Goal: Task Accomplishment & Management: Use online tool/utility

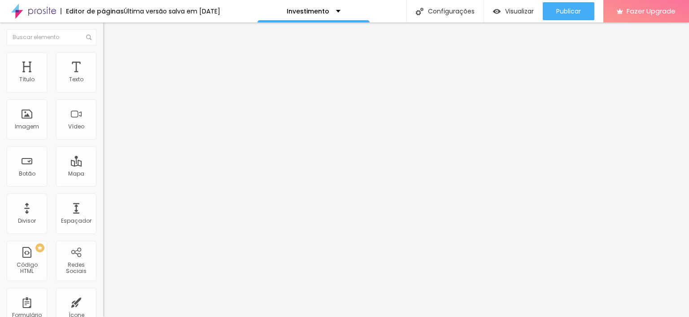
click at [103, 53] on img at bounding box center [107, 56] width 8 height 8
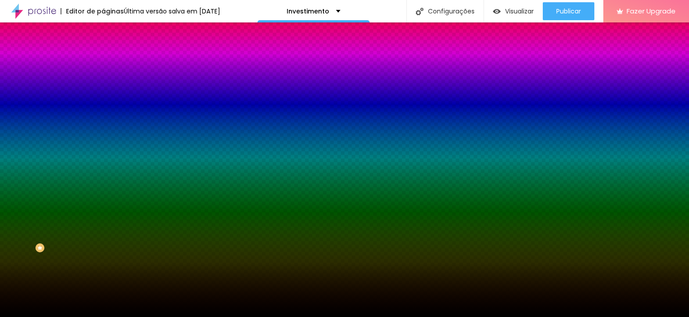
click at [103, 83] on span "Trocar imagem" at bounding box center [127, 79] width 49 height 8
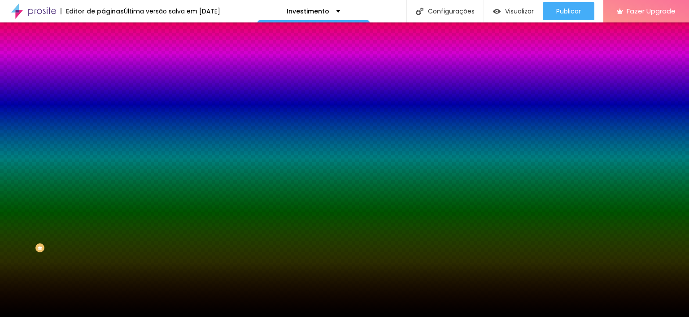
click at [103, 83] on span "Trocar imagem" at bounding box center [127, 79] width 49 height 8
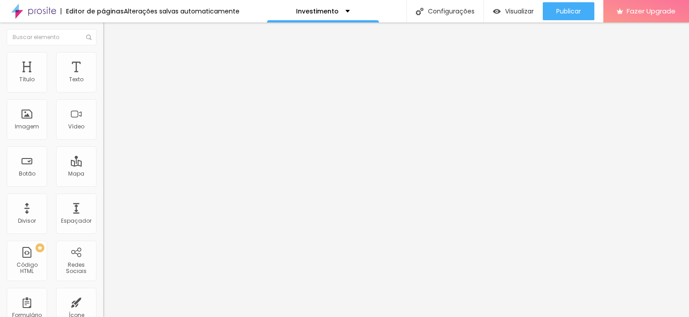
click at [111, 61] on span "Avançado" at bounding box center [126, 58] width 30 height 8
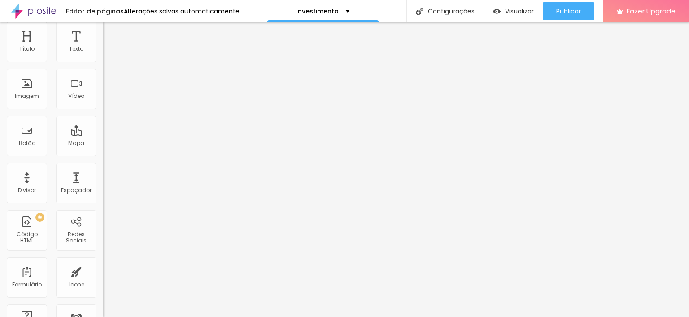
scroll to position [55, 0]
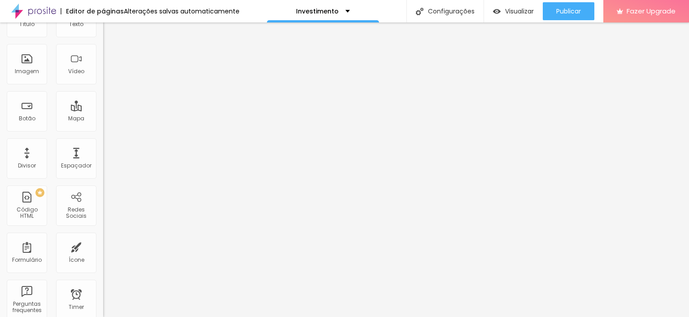
click at [103, 30] on span "Titulo 2" at bounding box center [117, 23] width 29 height 11
click at [103, 36] on div "Titulo 3 H3" at bounding box center [154, 32] width 103 height 7
click at [103, 29] on span "Titulo 2" at bounding box center [117, 25] width 29 height 8
click at [103, 44] on span "Titulo 4" at bounding box center [115, 40] width 24 height 8
click at [103, 36] on span "Titulo 3" at bounding box center [115, 32] width 25 height 8
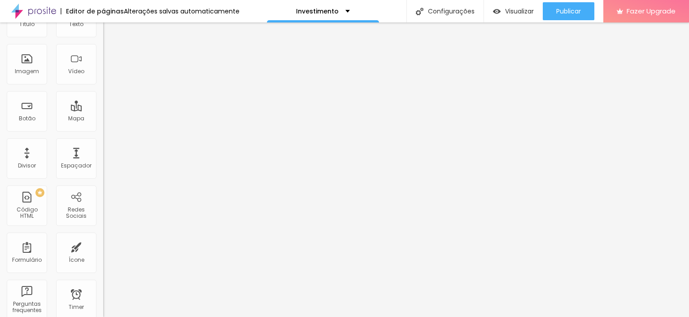
type input "51"
type input "49"
type input "47"
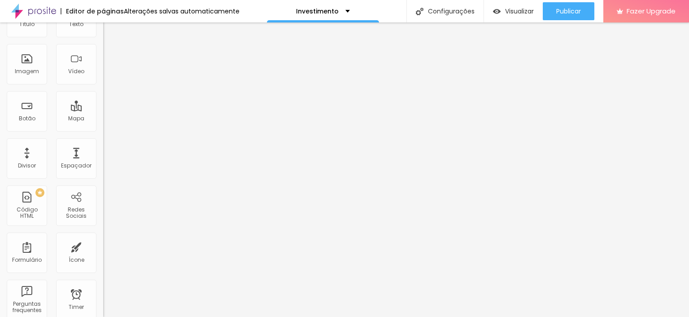
type input "47"
type input "46"
type input "45"
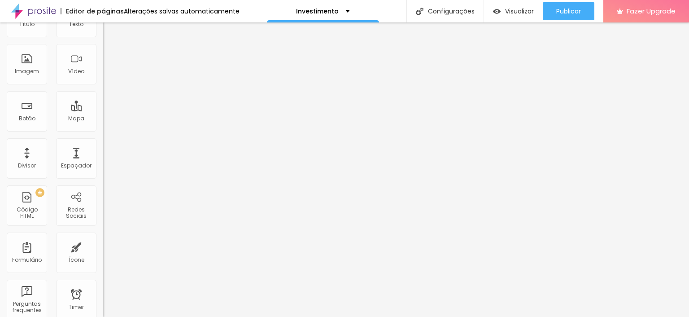
type input "44"
type input "40"
type input "37"
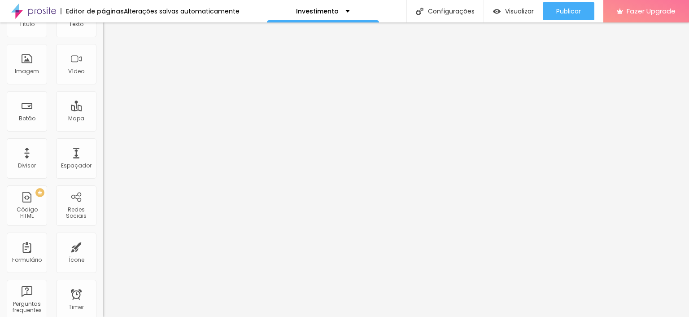
type input "37"
type input "35"
type input "34"
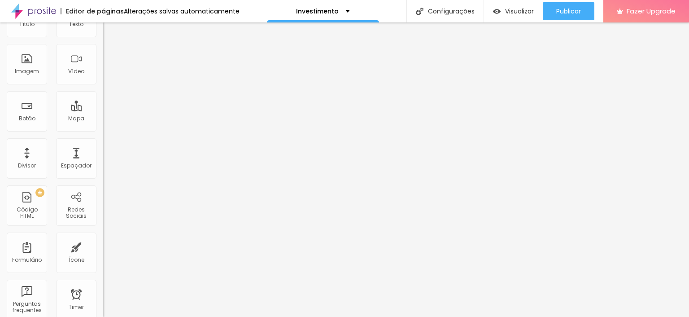
type input "32"
type input "30"
type input "29"
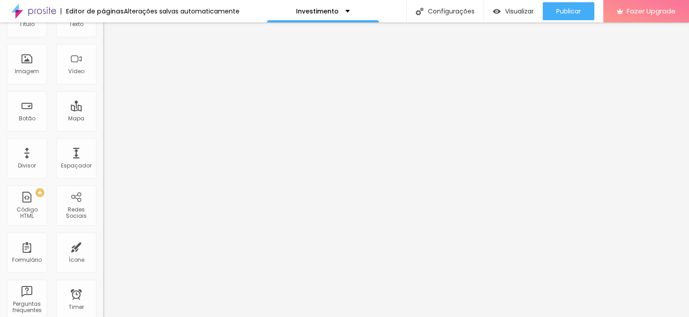
type input "29"
type input "31"
drag, startPoint x: 44, startPoint y: 134, endPoint x: 31, endPoint y: 134, distance: 13.0
type input "31"
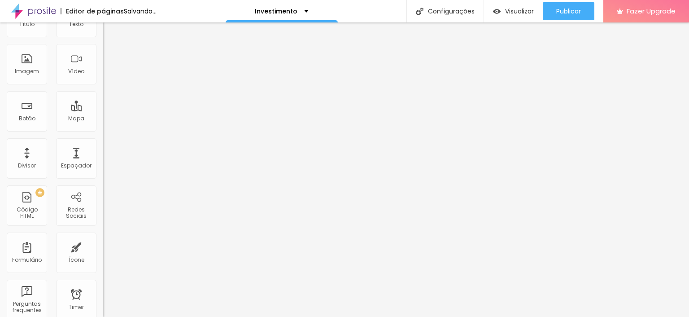
click at [103, 158] on input "range" at bounding box center [132, 161] width 58 height 7
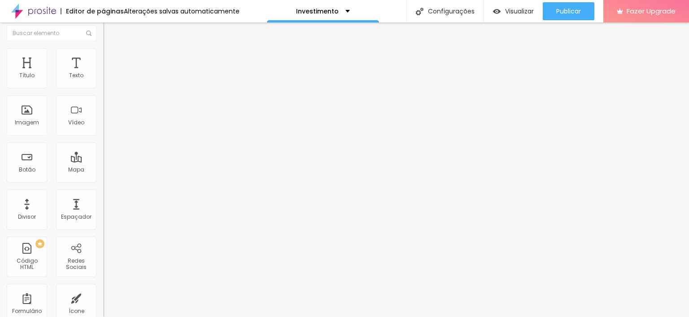
scroll to position [0, 0]
click at [103, 57] on img at bounding box center [107, 56] width 8 height 8
click at [103, 76] on div "Trocar imagem" at bounding box center [154, 73] width 103 height 6
click at [103, 77] on span "Trocar imagem" at bounding box center [127, 74] width 49 height 8
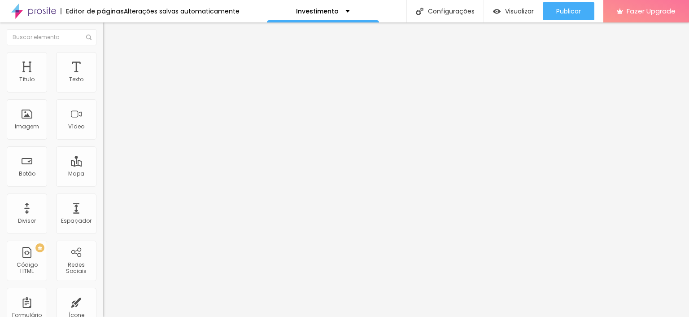
click at [507, 10] on span "Visualizar" at bounding box center [519, 11] width 29 height 7
click at [110, 34] on img "button" at bounding box center [113, 32] width 7 height 7
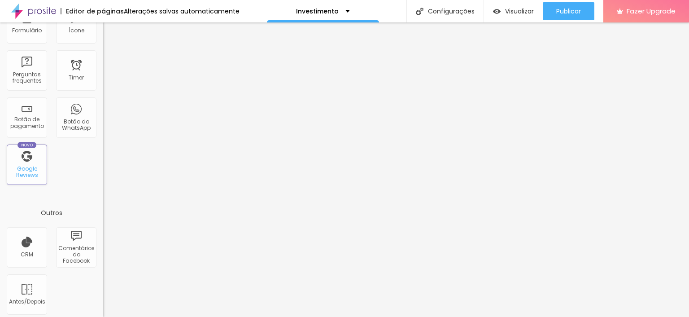
scroll to position [291, 0]
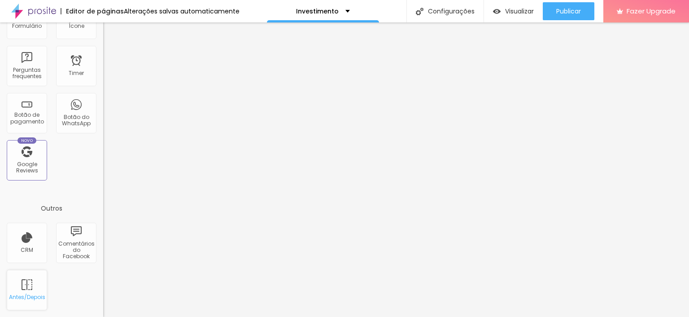
click at [39, 294] on div "Antes/Depois" at bounding box center [26, 297] width 35 height 6
click at [26, 294] on div "Antes/Depois" at bounding box center [26, 297] width 35 height 6
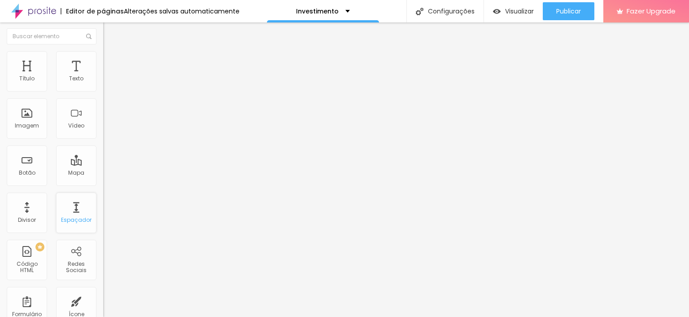
scroll to position [0, 0]
click at [507, 8] on span "Visualizar" at bounding box center [519, 11] width 29 height 7
click at [22, 126] on div "Imagem" at bounding box center [27, 126] width 24 height 6
click at [33, 130] on div "Imagem" at bounding box center [27, 126] width 24 height 6
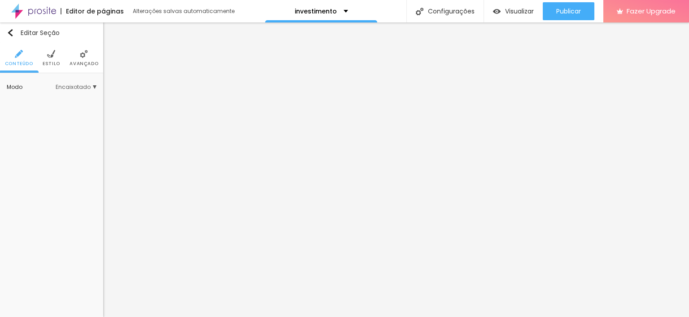
click at [55, 62] on span "Estilo" at bounding box center [52, 63] width 18 height 4
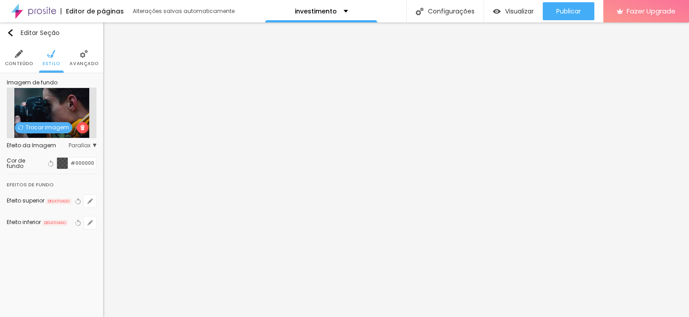
click at [42, 126] on span "Trocar imagem" at bounding box center [43, 127] width 57 height 11
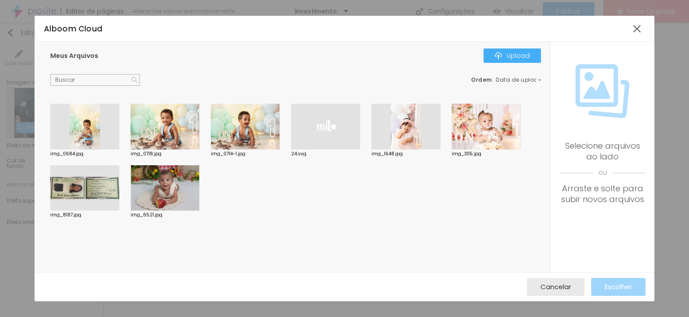
click at [175, 132] on div at bounding box center [165, 127] width 69 height 46
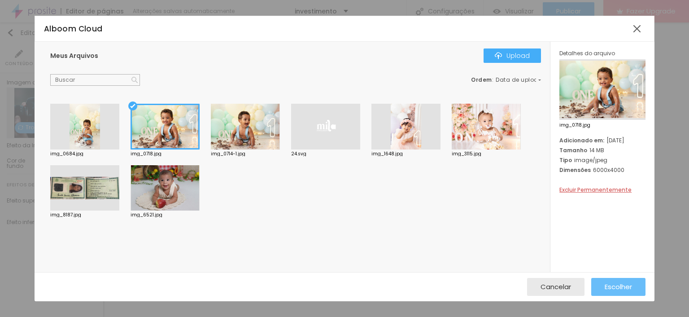
click at [610, 285] on span "Escolher" at bounding box center [618, 287] width 27 height 8
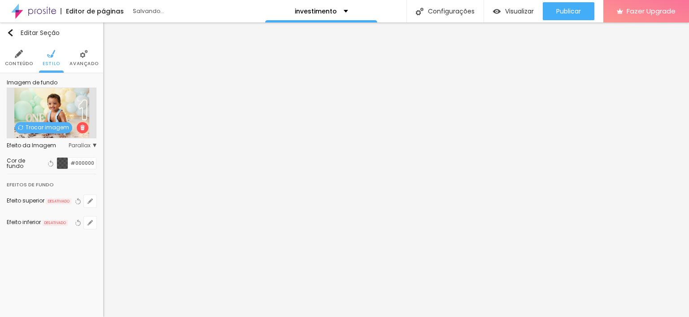
drag, startPoint x: 58, startPoint y: 109, endPoint x: 58, endPoint y: 98, distance: 11.2
click at [58, 98] on div "Trocar imagem" at bounding box center [52, 113] width 90 height 51
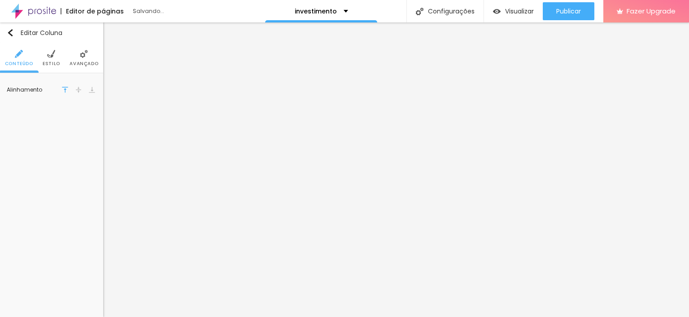
click at [78, 89] on img at bounding box center [78, 90] width 6 height 6
click at [80, 65] on span "Avançado" at bounding box center [84, 63] width 29 height 4
click at [57, 69] on li "Estilo" at bounding box center [52, 58] width 18 height 30
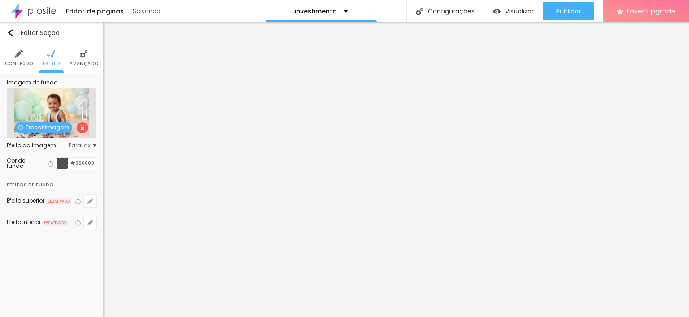
click at [87, 144] on span "Parallax" at bounding box center [83, 145] width 28 height 5
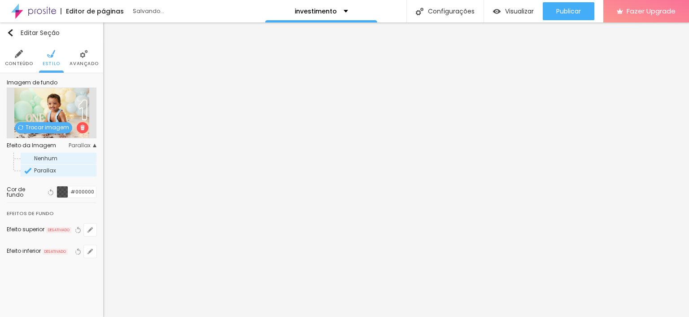
click at [65, 155] on div "Nenhum" at bounding box center [59, 159] width 76 height 12
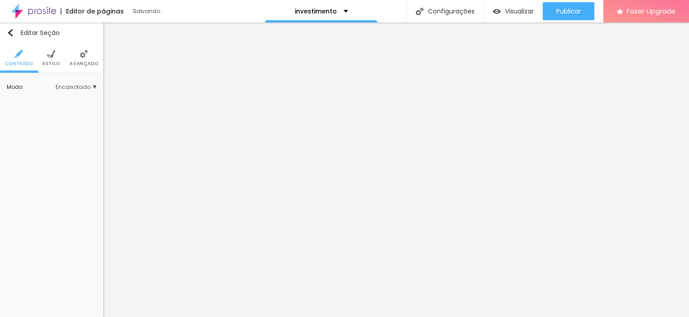
click at [78, 88] on span "Encaixotado" at bounding box center [76, 86] width 41 height 5
click at [66, 110] on span "Completo" at bounding box center [64, 112] width 61 height 5
click at [56, 63] on span "Estilo" at bounding box center [52, 63] width 18 height 4
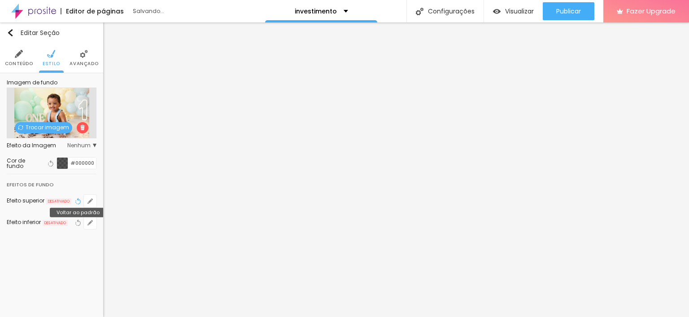
click at [81, 200] on icon "button" at bounding box center [78, 201] width 6 height 6
click at [79, 199] on icon "button" at bounding box center [79, 201] width 4 height 6
click at [91, 200] on icon "button" at bounding box center [90, 201] width 4 height 4
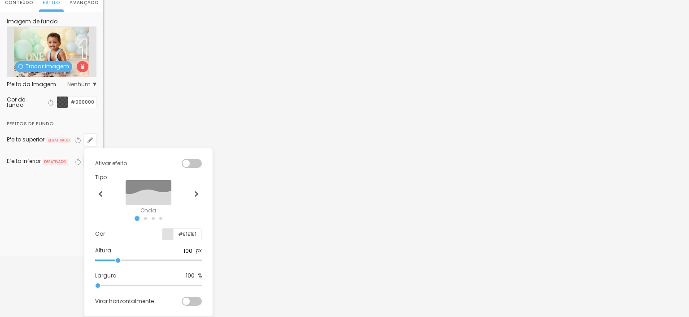
scroll to position [64, 0]
click at [66, 171] on div at bounding box center [344, 158] width 689 height 317
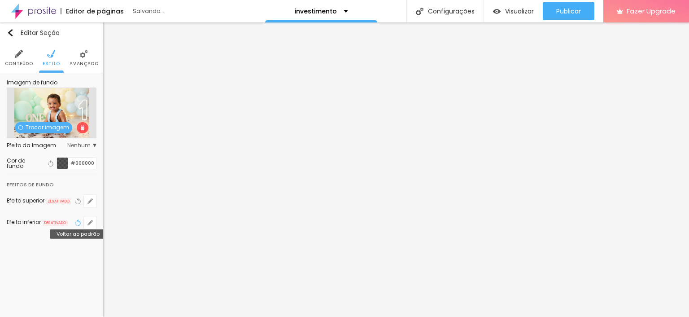
click at [81, 222] on icon "button" at bounding box center [79, 222] width 4 height 6
click at [89, 224] on icon "button" at bounding box center [89, 225] width 2 height 2
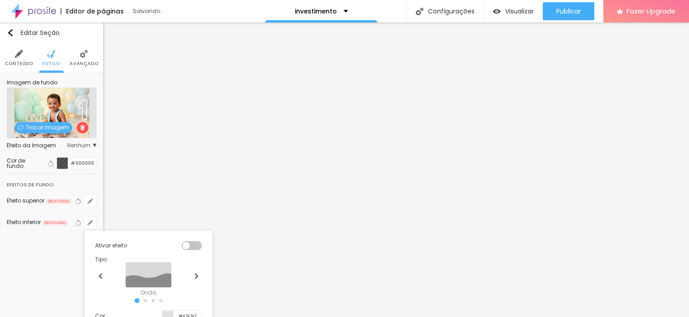
click at [85, 147] on div at bounding box center [344, 158] width 689 height 317
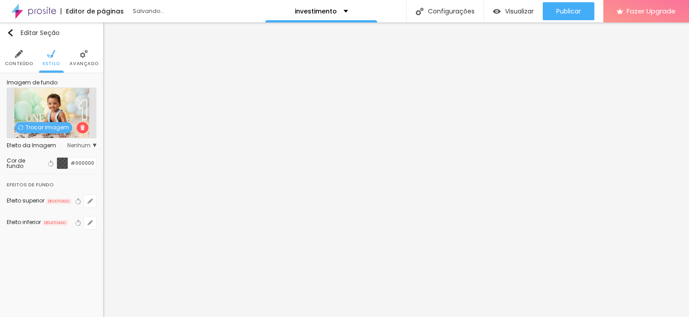
click at [85, 147] on span "Nenhum" at bounding box center [81, 145] width 29 height 5
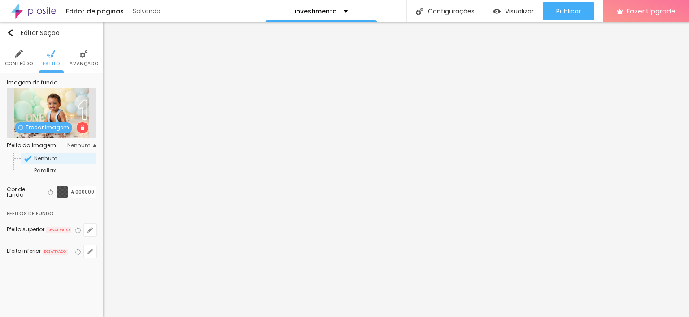
click at [70, 155] on div "Nenhum" at bounding box center [59, 159] width 76 height 12
click at [0, 158] on div "Imagem de fundo Trocar imagem Efeito da Imagem Nenhum Nenhum Parallax Cor de fu…" at bounding box center [51, 174] width 103 height 202
click at [57, 192] on div at bounding box center [62, 191] width 11 height 11
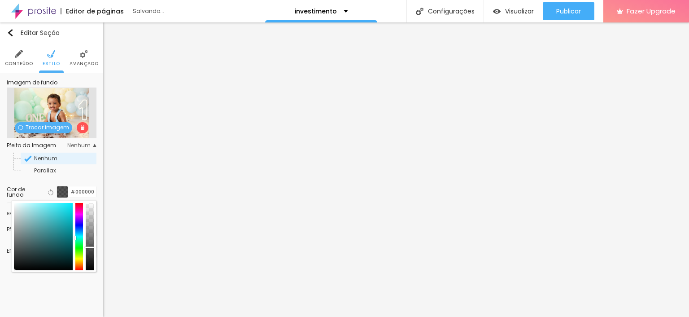
drag, startPoint x: 79, startPoint y: 247, endPoint x: 80, endPoint y: 236, distance: 11.3
click at [80, 236] on div at bounding box center [79, 236] width 8 height 67
type input "#FFFFFF"
drag, startPoint x: 24, startPoint y: 202, endPoint x: 13, endPoint y: 200, distance: 10.9
click at [14, 203] on div at bounding box center [43, 236] width 59 height 67
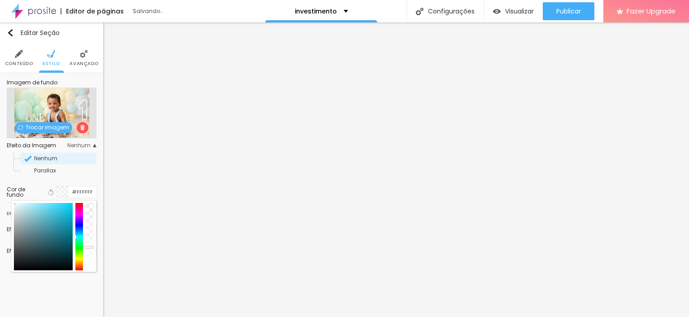
click at [92, 179] on div "Efeito da Imagem Nenhum Nenhum Parallax" at bounding box center [52, 159] width 90 height 43
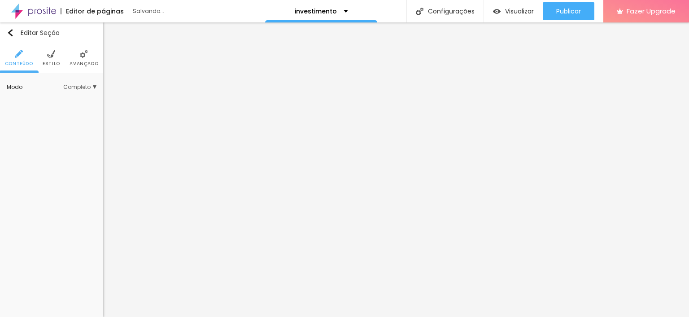
click at [89, 70] on li "Avançado" at bounding box center [84, 58] width 29 height 30
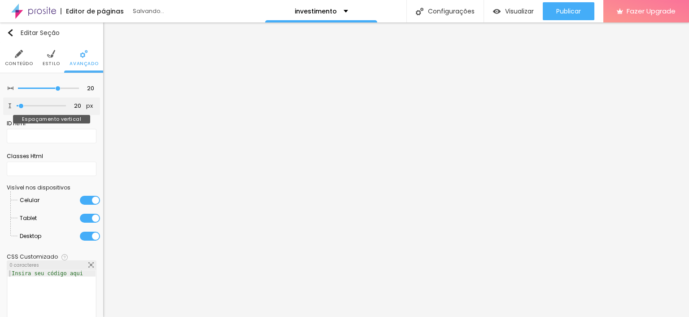
type input "34"
type input "44"
type input "130"
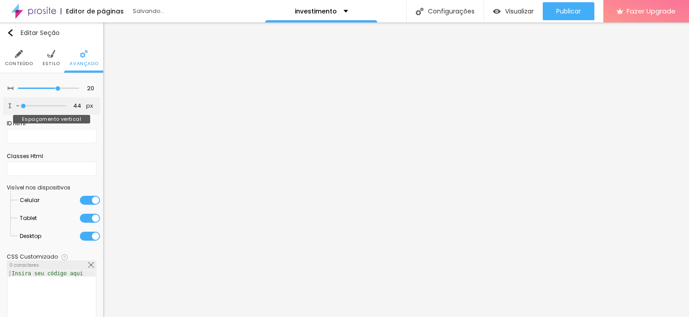
type input "130"
type input "170"
type input "175"
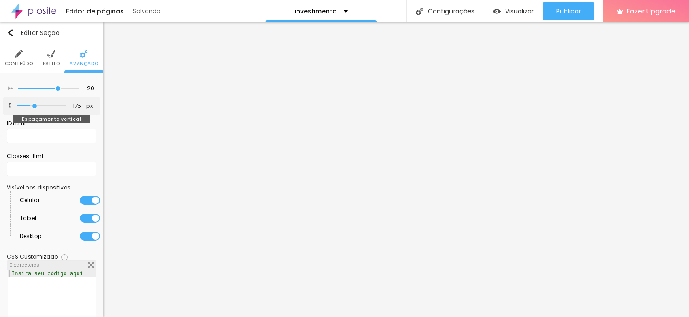
type input "180"
type input "235"
drag, startPoint x: 32, startPoint y: 110, endPoint x: 46, endPoint y: 112, distance: 14.4
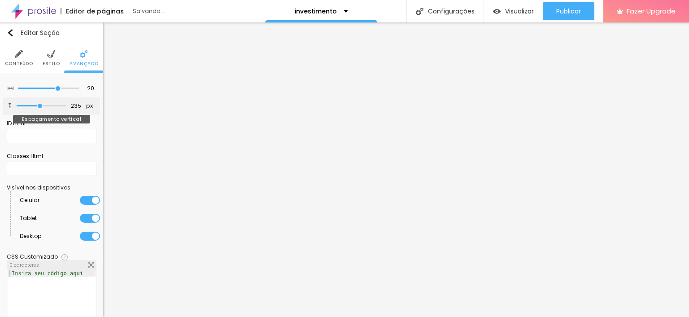
type input "235"
click at [46, 108] on input "range" at bounding box center [41, 106] width 49 height 4
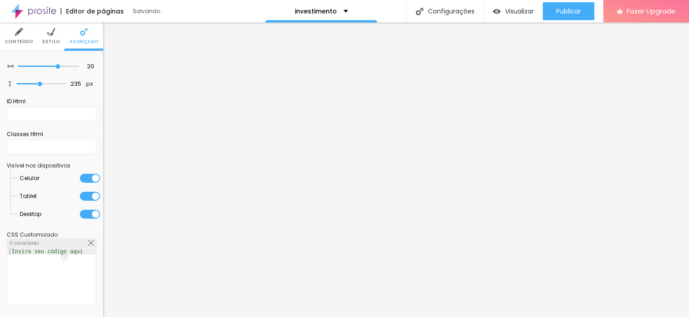
scroll to position [45, 0]
type input "15"
type input "10"
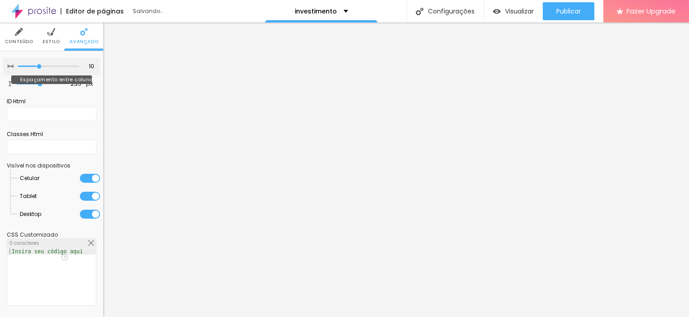
type input "15"
type input "20"
type input "25"
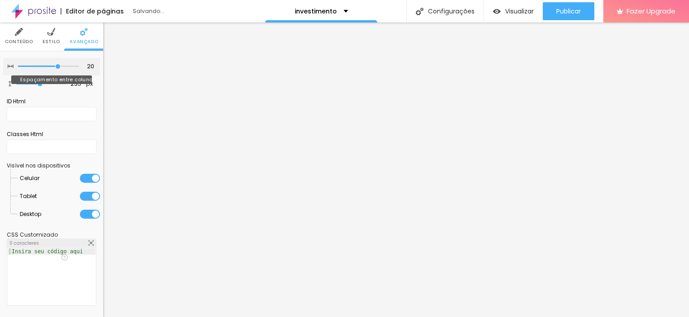
type input "25"
drag, startPoint x: 55, startPoint y: 44, endPoint x: 71, endPoint y: 48, distance: 16.3
type input "25"
click at [71, 64] on input "range" at bounding box center [48, 66] width 61 height 4
type input "407"
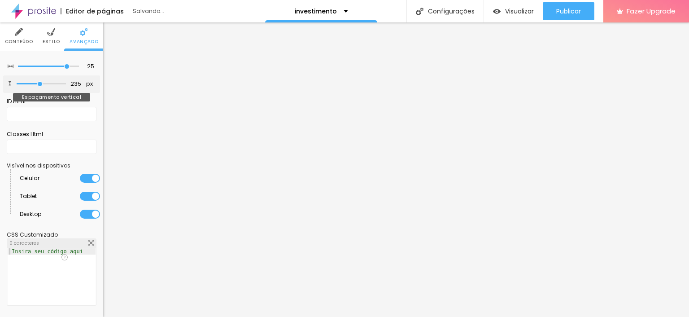
type input "407"
type input "397"
type input "361"
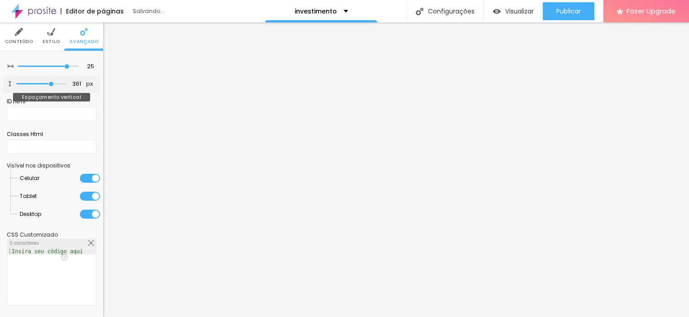
type input "321"
type input "296"
type input "281"
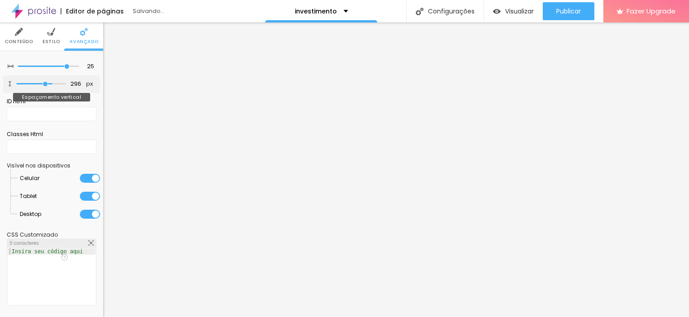
type input "281"
type input "276"
type input "271"
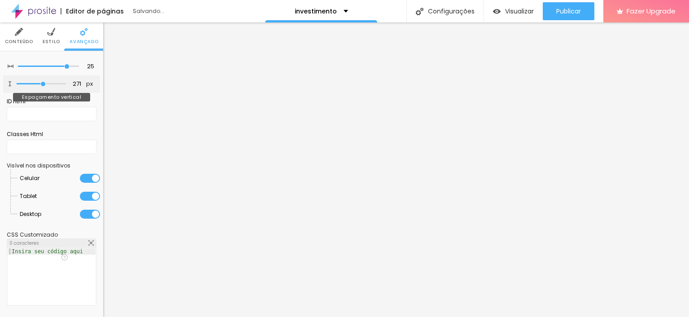
type input "266"
type input "261"
type input "251"
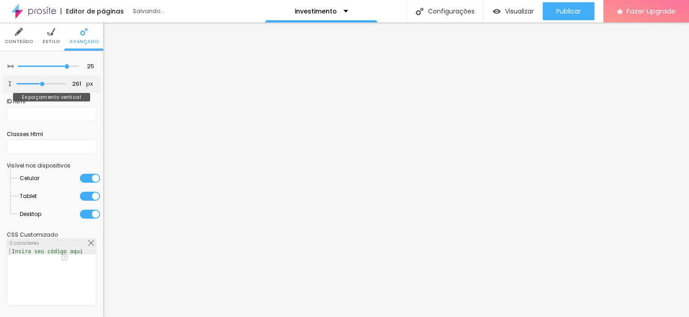
type input "251"
type input "246"
type input "225"
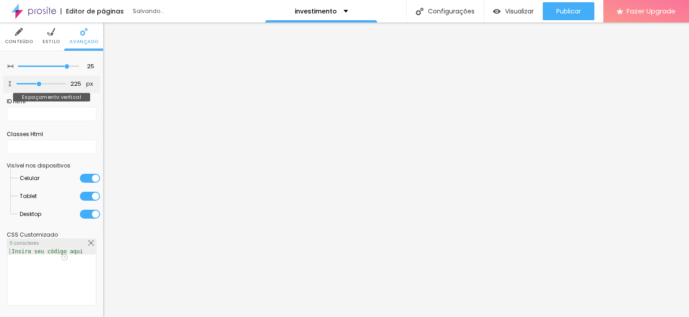
type input "205"
type input "190"
type input "185"
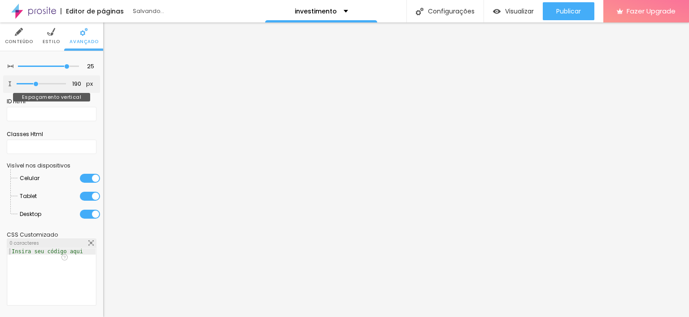
type input "185"
type input "261"
type input "271"
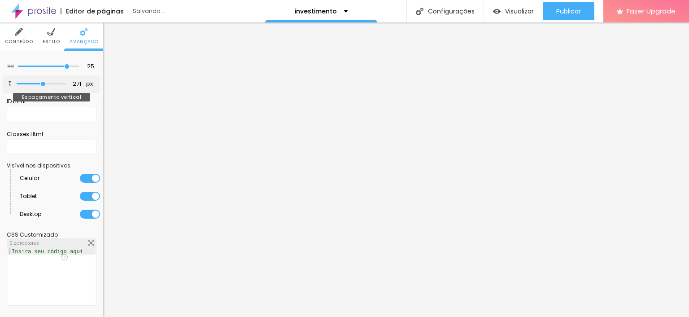
type input "276"
type input "281"
type input "286"
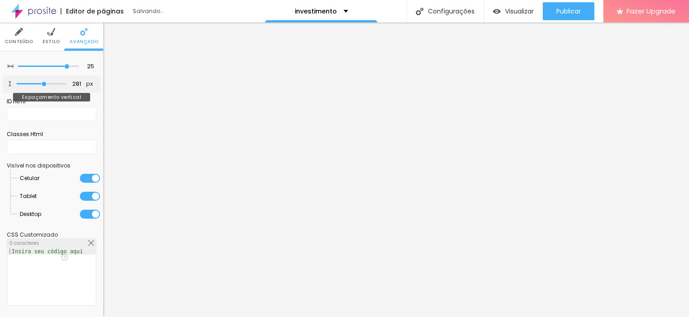
type input "286"
drag, startPoint x: 44, startPoint y: 66, endPoint x: 50, endPoint y: 69, distance: 6.6
type input "286"
click at [50, 82] on input "range" at bounding box center [41, 84] width 49 height 4
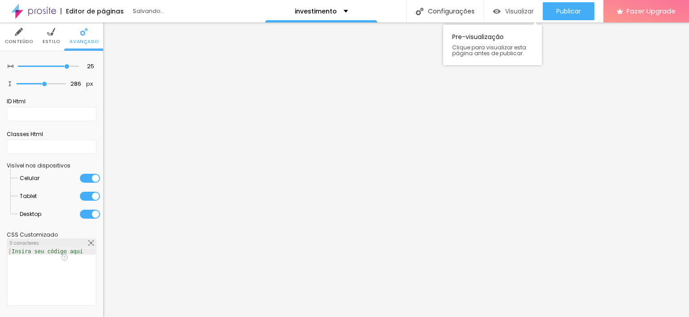
click at [511, 17] on div "Visualizar" at bounding box center [513, 11] width 41 height 18
click at [484, 2] on button "Visualizar" at bounding box center [513, 11] width 59 height 18
click at [514, 10] on span "Visualizar" at bounding box center [519, 11] width 29 height 7
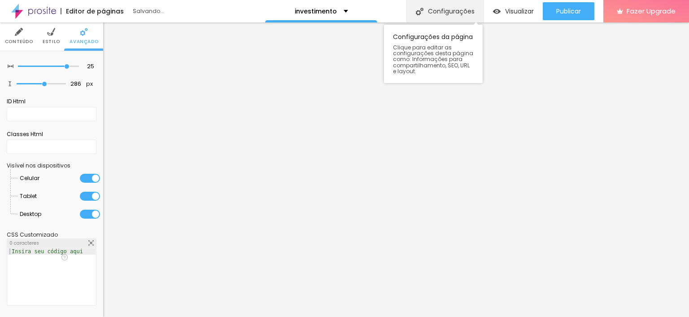
click at [466, 11] on div "Configurações" at bounding box center [445, 11] width 77 height 22
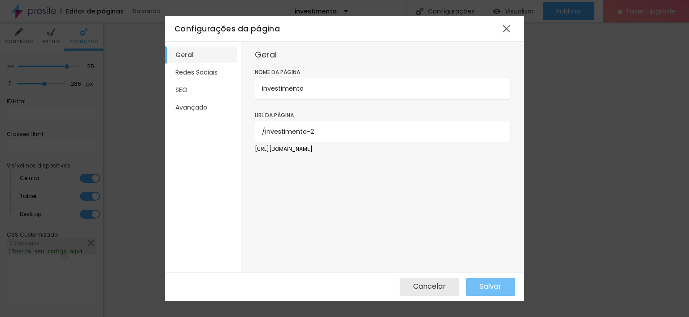
click at [503, 290] on button "Salvar" at bounding box center [490, 287] width 49 height 18
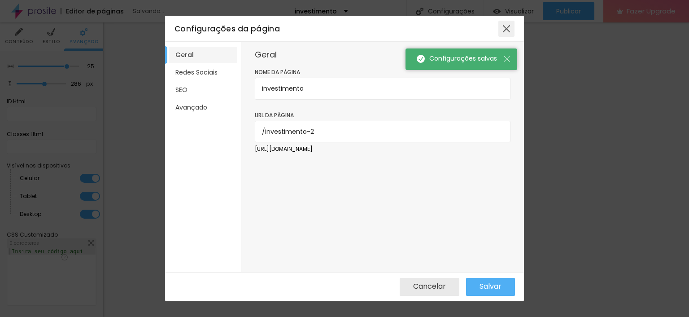
click at [505, 30] on div at bounding box center [507, 29] width 16 height 16
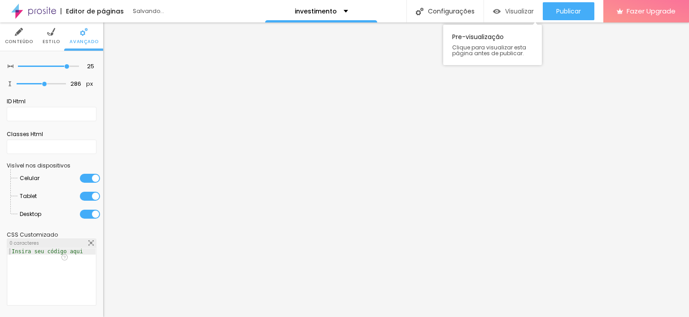
click at [525, 11] on span "Visualizar" at bounding box center [519, 11] width 29 height 7
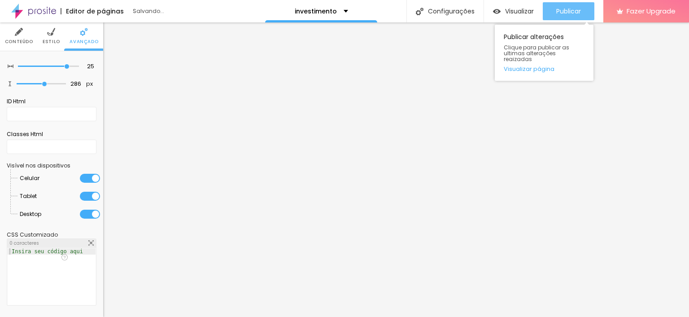
click at [550, 11] on button "Publicar" at bounding box center [569, 11] width 52 height 18
click at [540, 66] on link "Visualizar página" at bounding box center [544, 69] width 81 height 6
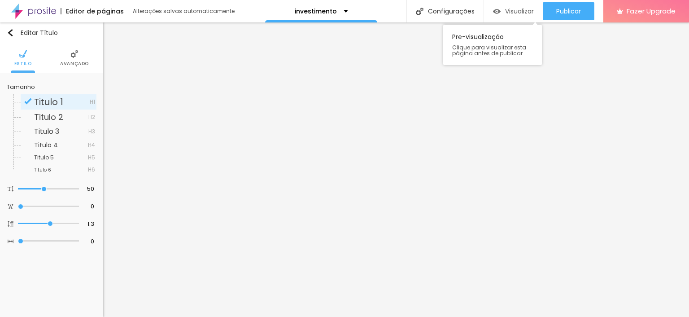
click at [529, 12] on span "Visualizar" at bounding box center [519, 11] width 29 height 7
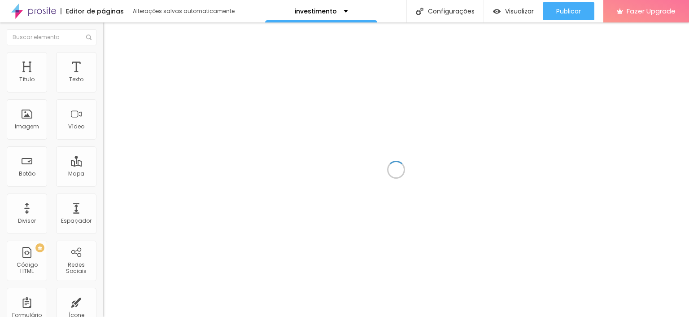
scroll to position [55, 0]
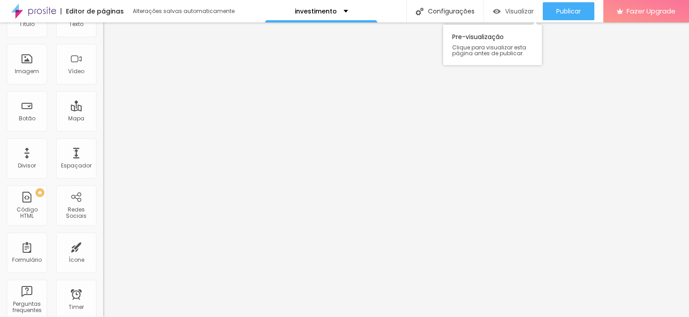
click at [515, 10] on span "Visualizar" at bounding box center [519, 11] width 29 height 7
click at [515, 6] on div "Visualizar" at bounding box center [513, 11] width 41 height 18
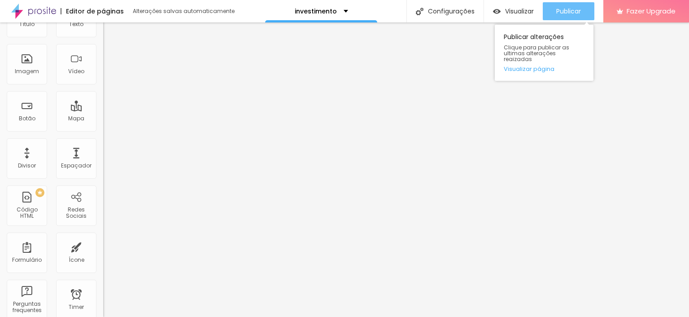
click at [557, 12] on span "Publicar" at bounding box center [569, 11] width 25 height 7
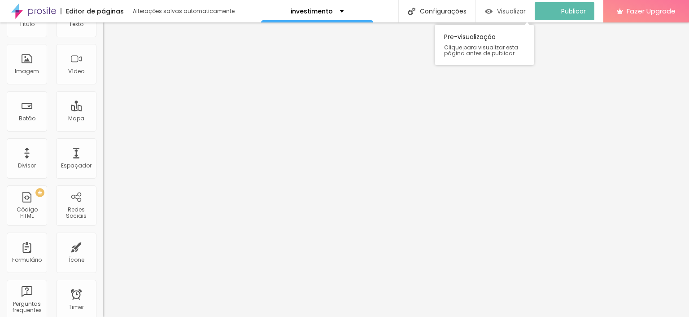
click at [518, 9] on span "Visualizar" at bounding box center [511, 11] width 29 height 7
click at [513, 8] on span "Visualizar" at bounding box center [519, 11] width 29 height 7
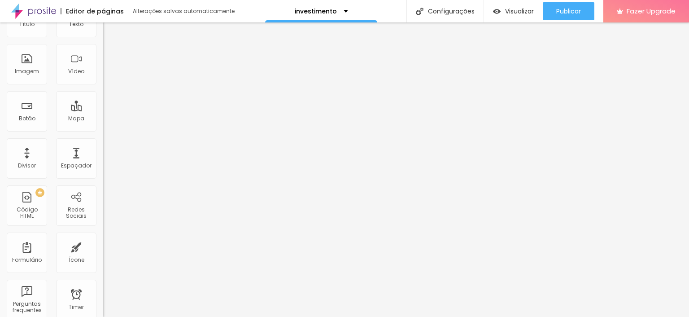
type input "1.2"
type input "1.1"
type input "1"
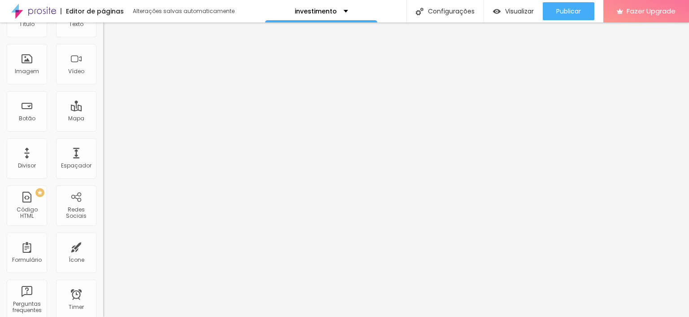
type input "1"
type input "1.1"
type input "1.2"
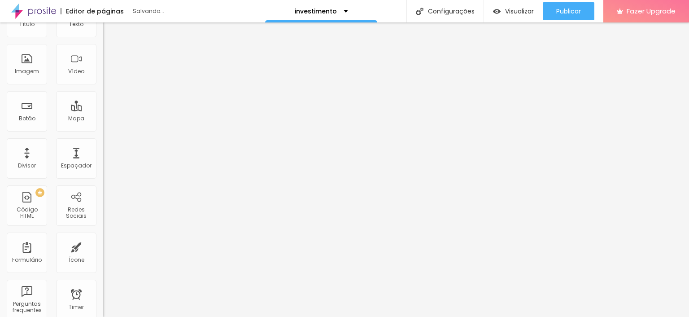
type input "1.3"
type input "1.4"
type input "1.5"
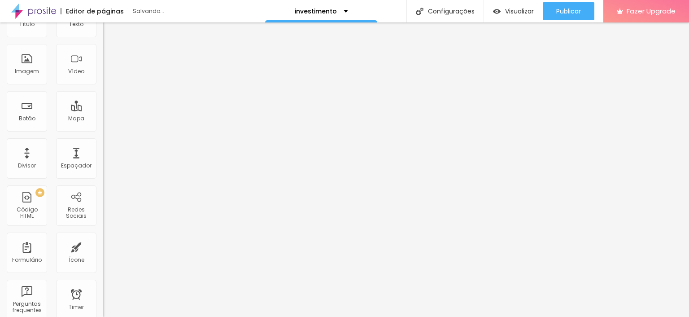
type input "1.5"
type input "1.4"
drag, startPoint x: 49, startPoint y: 73, endPoint x: 55, endPoint y: 74, distance: 5.4
type input "1.4"
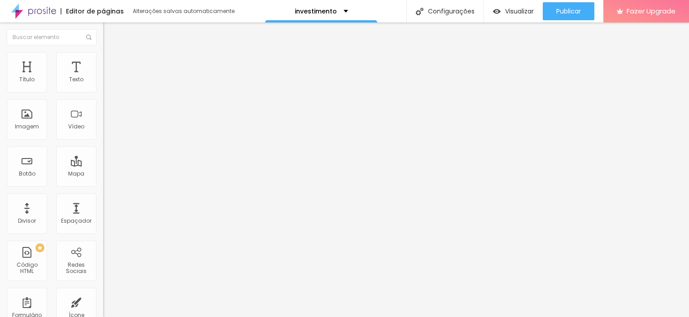
click at [111, 62] on span "Avançado" at bounding box center [126, 58] width 30 height 8
type input "6"
type input "12"
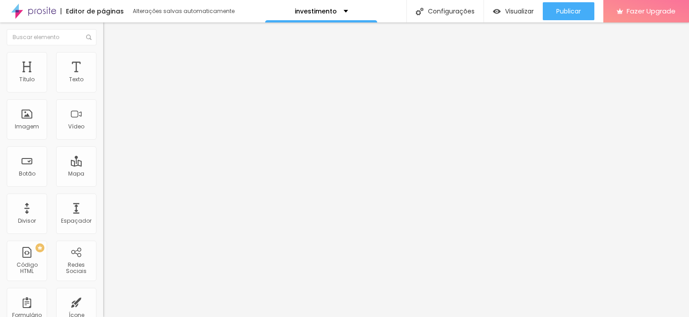
type input "14"
type input "16"
type input "18"
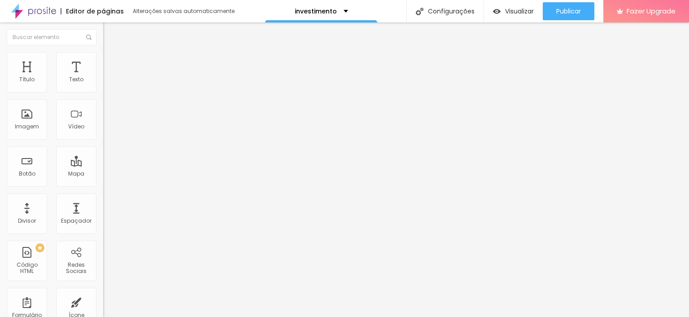
type input "18"
type input "19"
type input "20"
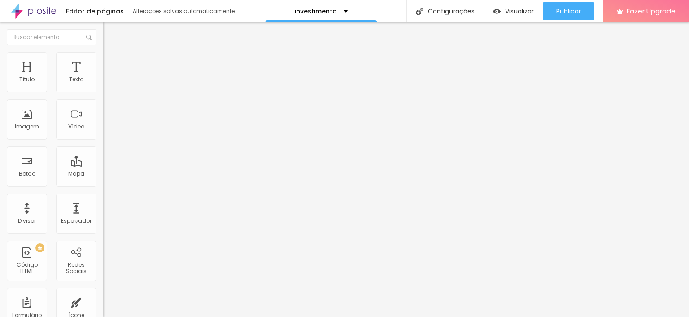
type input "21"
type input "24"
type input "25"
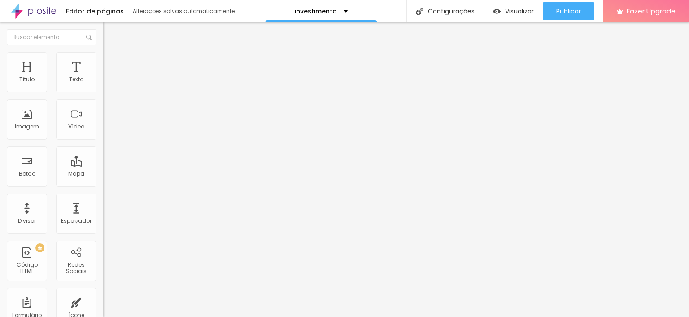
type input "25"
type input "24"
type input "20"
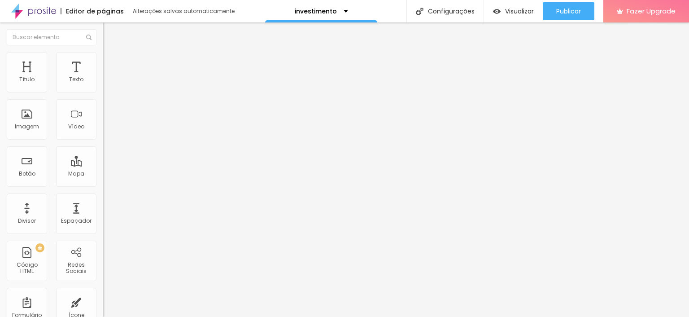
type input "19"
type input "18"
type input "16"
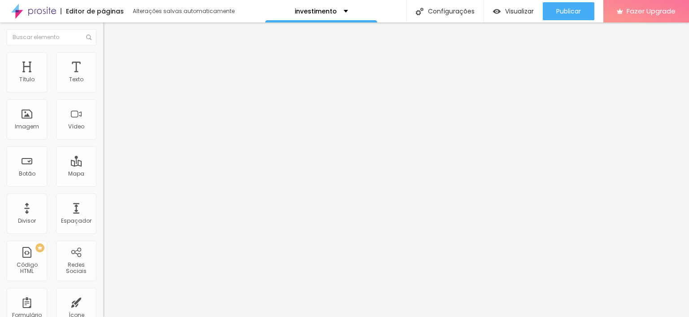
type input "16"
type input "15"
type input "13"
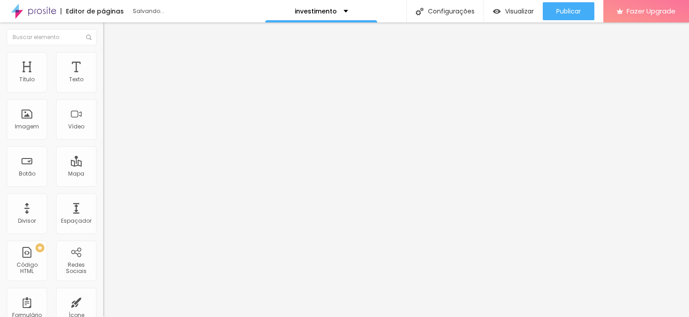
type input "12"
click at [103, 165] on input "range" at bounding box center [132, 168] width 58 height 7
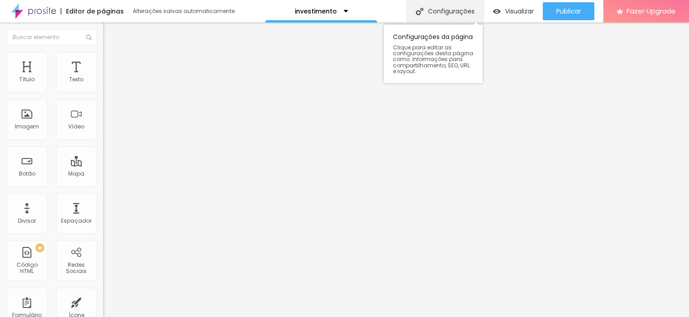
click at [432, 11] on div "Configurações" at bounding box center [445, 11] width 77 height 22
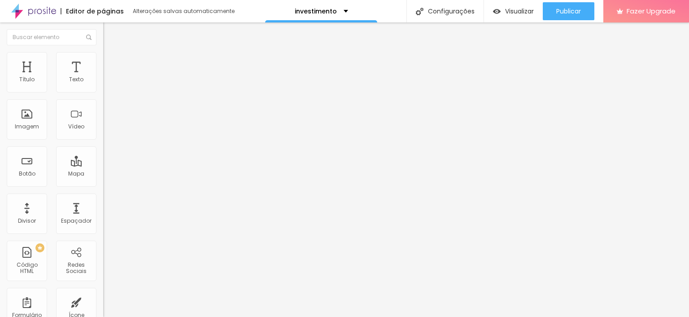
click at [103, 61] on img at bounding box center [107, 65] width 8 height 8
click at [103, 55] on ul "Conteúdo Estilo Avançado" at bounding box center [154, 56] width 103 height 27
click at [103, 55] on img at bounding box center [107, 56] width 8 height 8
click at [103, 61] on li "Avançado" at bounding box center [154, 65] width 103 height 9
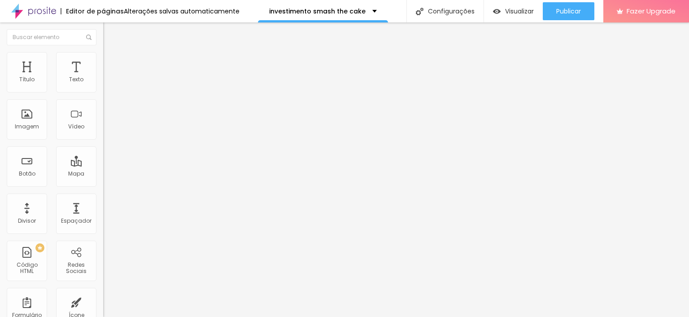
click at [111, 62] on span "Estilo" at bounding box center [118, 58] width 14 height 8
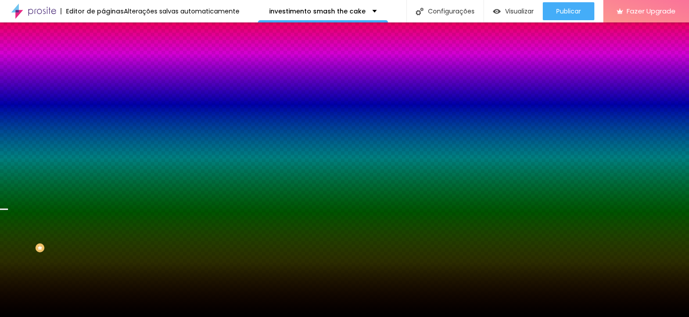
click at [103, 83] on span "Trocar imagem" at bounding box center [127, 79] width 49 height 8
click at [103, 122] on div at bounding box center [154, 122] width 103 height 0
drag, startPoint x: 90, startPoint y: 218, endPoint x: 98, endPoint y: 256, distance: 38.5
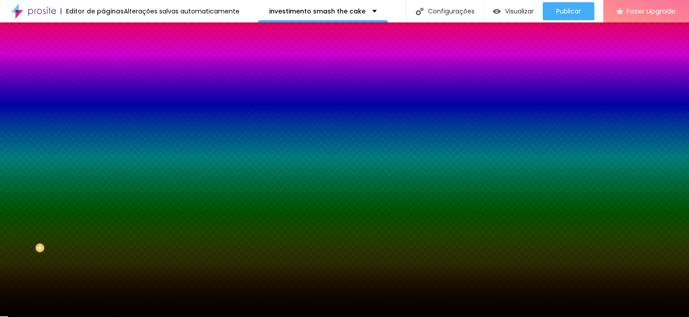
click at [103, 131] on div at bounding box center [154, 131] width 103 height 0
click at [103, 122] on div at bounding box center [154, 122] width 103 height 0
drag, startPoint x: 89, startPoint y: 238, endPoint x: 90, endPoint y: 211, distance: 27.8
click at [90, 211] on div at bounding box center [344, 158] width 689 height 317
drag, startPoint x: 8, startPoint y: 177, endPoint x: 14, endPoint y: 177, distance: 5.8
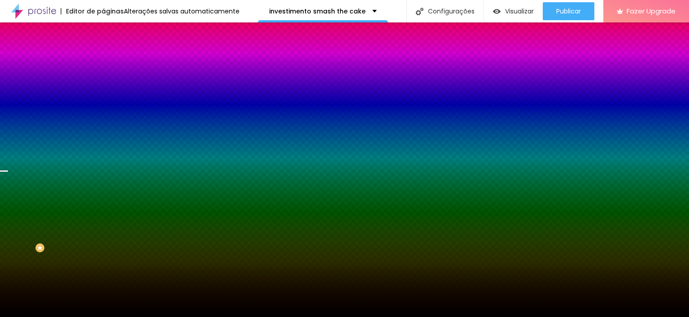
click at [103, 176] on div "Imagem de fundo Trocar imagem Efeito da Imagem Parallax Nenhum Parallax Cor de …" at bounding box center [154, 128] width 103 height 116
drag, startPoint x: 20, startPoint y: 181, endPoint x: 18, endPoint y: 177, distance: 4.6
click at [103, 136] on div "Efeitos de fundo" at bounding box center [154, 133] width 103 height 5
click at [103, 122] on div at bounding box center [154, 122] width 103 height 0
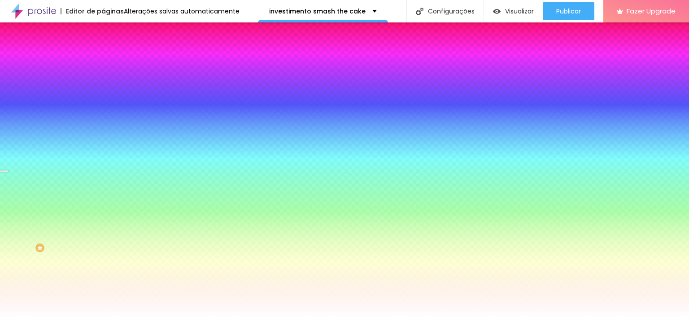
type input "#FFFFFF"
drag, startPoint x: 33, startPoint y: 180, endPoint x: 0, endPoint y: 166, distance: 36.4
click at [103, 131] on div at bounding box center [154, 131] width 103 height 0
drag, startPoint x: 87, startPoint y: 210, endPoint x: 85, endPoint y: 215, distance: 5.1
click at [8, 194] on div at bounding box center [3, 193] width 9 height 1
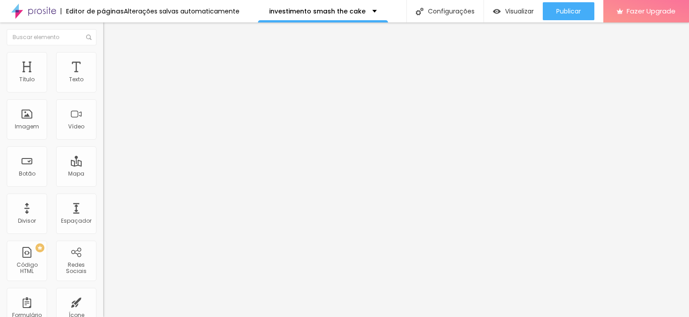
click at [103, 82] on span "Encaixotado" at bounding box center [120, 78] width 35 height 8
click at [103, 96] on span "Completo" at bounding box center [116, 92] width 27 height 8
click at [103, 141] on div "Editar Seção Conteúdo Estilo Avançado Modo Completo Encaixotado Completo" at bounding box center [154, 169] width 103 height 294
click at [103, 52] on img at bounding box center [107, 56] width 8 height 8
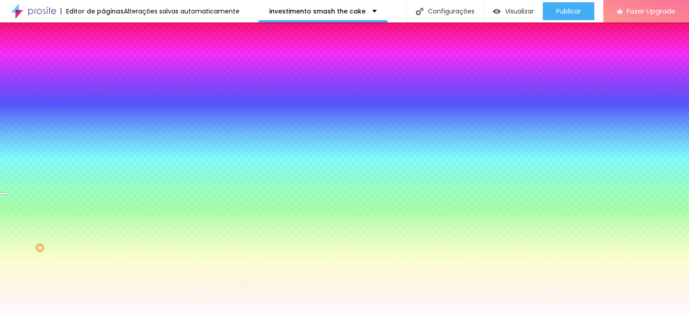
click at [103, 61] on li "Avançado" at bounding box center [154, 65] width 103 height 9
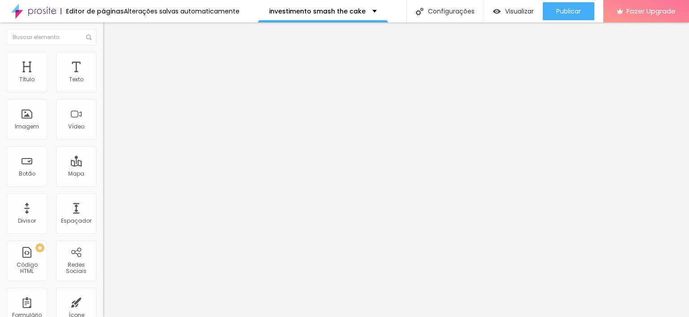
type input "8"
type input "23"
type input "43"
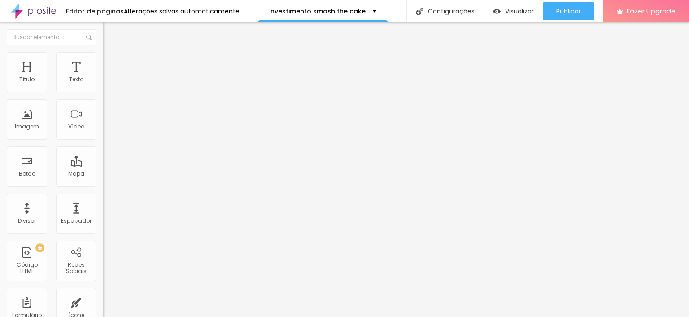
type input "43"
type input "67"
type input "82"
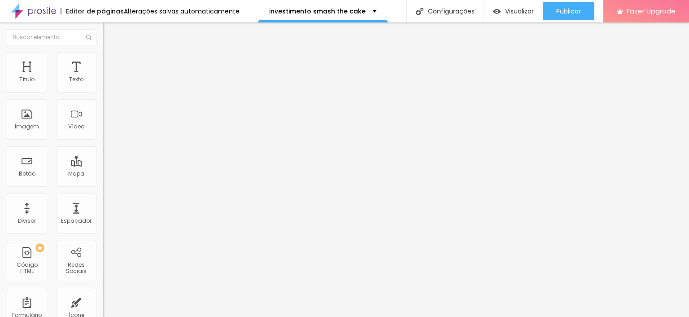
type input "86"
type input "129"
type input "133"
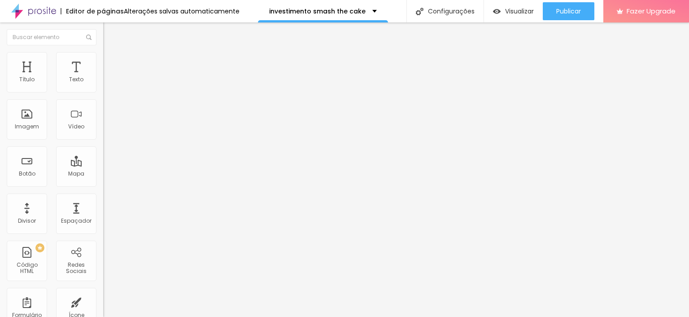
type input "133"
type input "145"
type input "149"
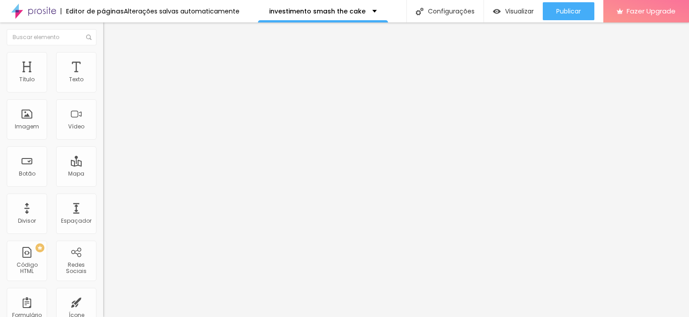
type input "169"
type input "172"
type input "176"
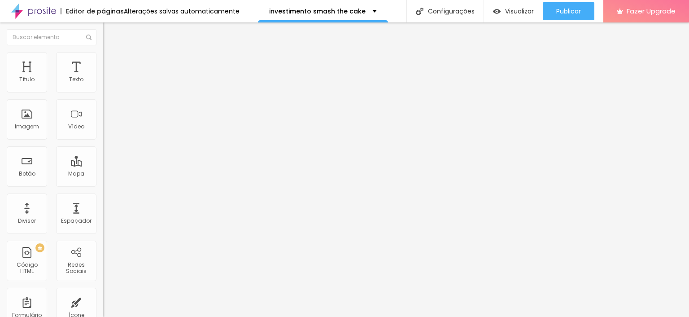
type input "176"
type input "180"
type input "188"
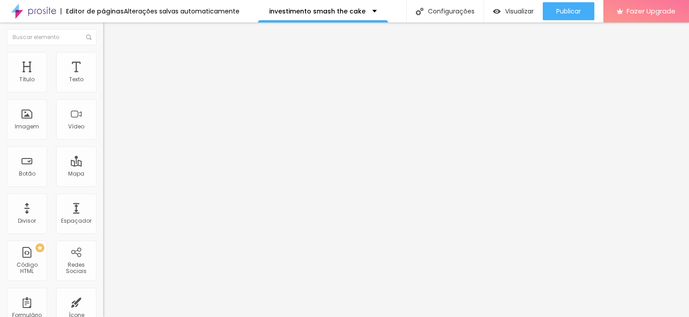
type input "192"
type input "200"
type input "204"
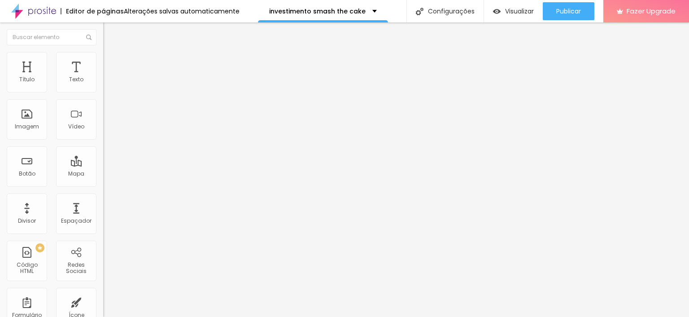
type input "204"
type input "208"
type input "212"
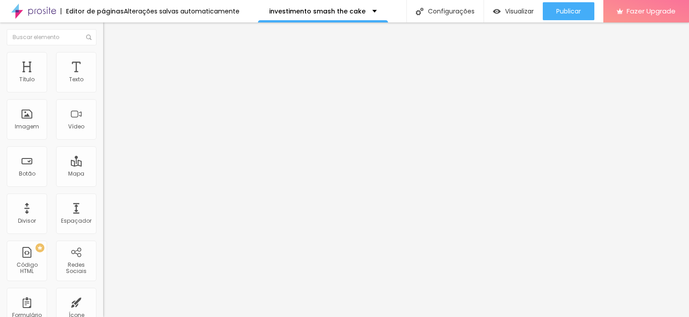
type input "216"
type input "223"
type input "235"
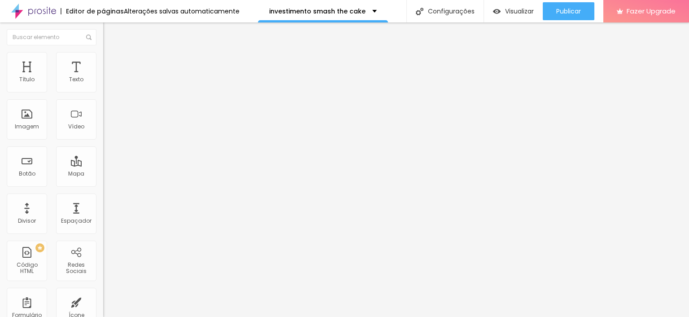
type input "235"
type input "239"
type input "243"
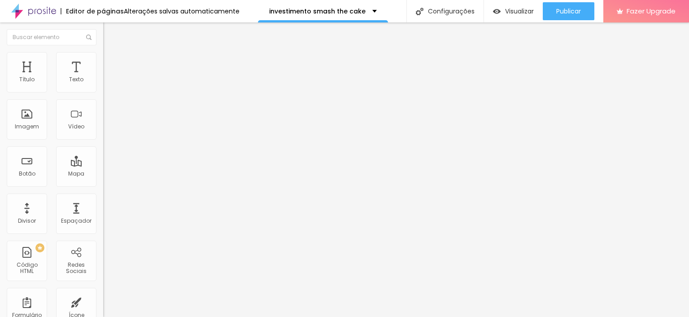
type input "247"
type input "251"
type input "255"
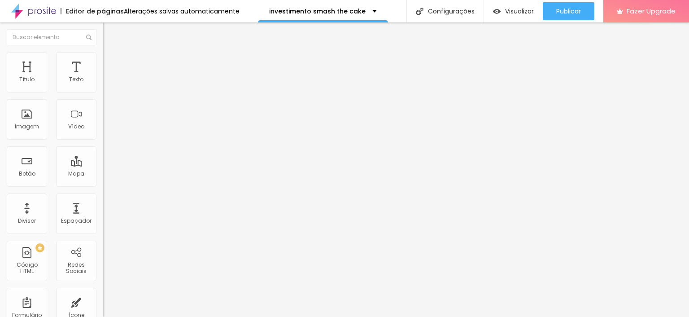
type input "255"
type input "263"
type input "271"
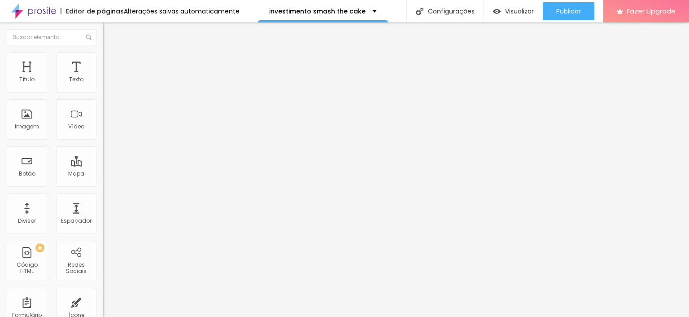
type input "274"
type input "278"
type input "282"
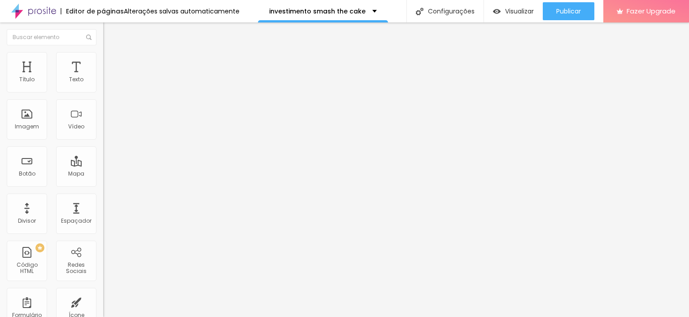
type input "282"
drag, startPoint x: 20, startPoint y: 107, endPoint x: 45, endPoint y: 107, distance: 25.1
type input "282"
click at [103, 301] on input "range" at bounding box center [132, 304] width 58 height 7
type input "25"
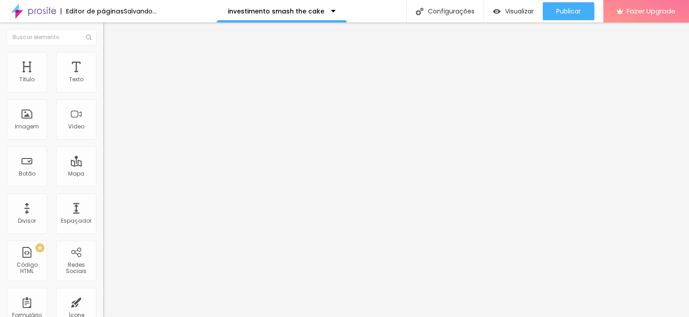
type input "25"
type input "30"
drag, startPoint x: 61, startPoint y: 91, endPoint x: 78, endPoint y: 91, distance: 16.6
type input "30"
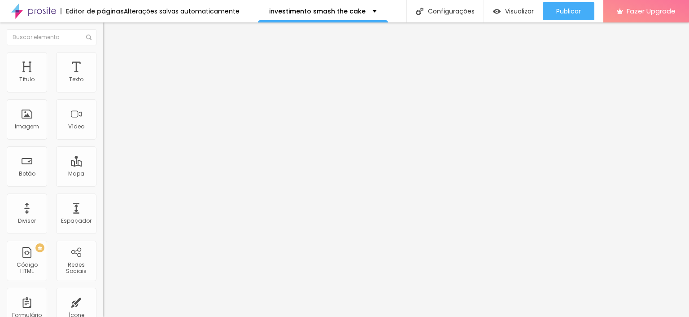
click at [103, 174] on input "range" at bounding box center [132, 177] width 58 height 7
type input "314"
type input "325"
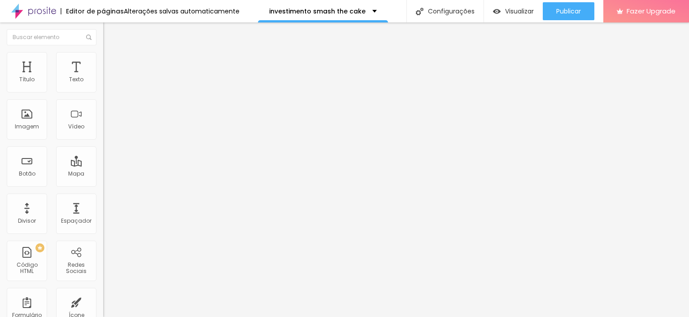
type input "353"
type input "373"
type input "384"
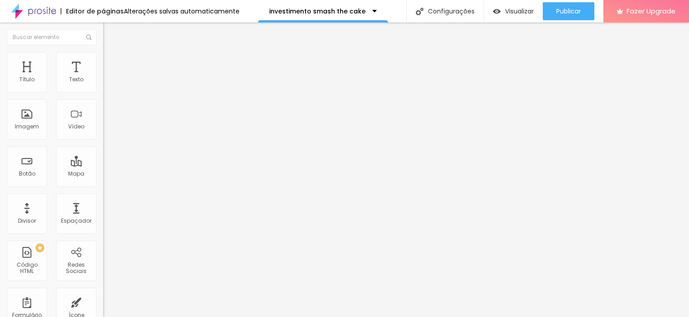
type input "384"
type input "388"
type input "420"
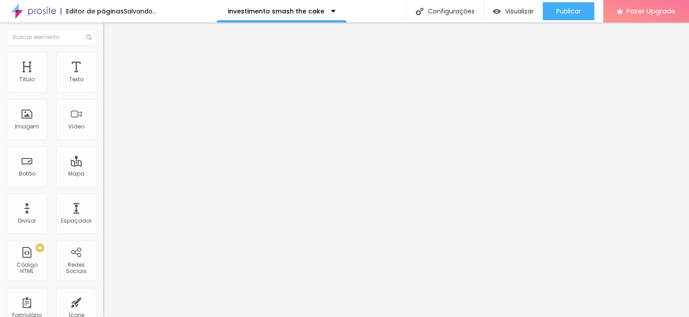
type input "424"
type input "431"
type input "439"
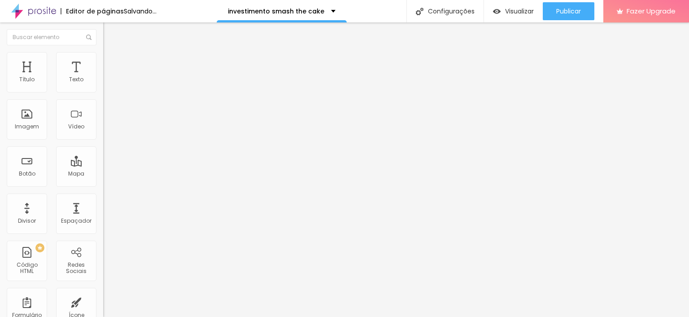
type input "439"
type input "443"
type input "455"
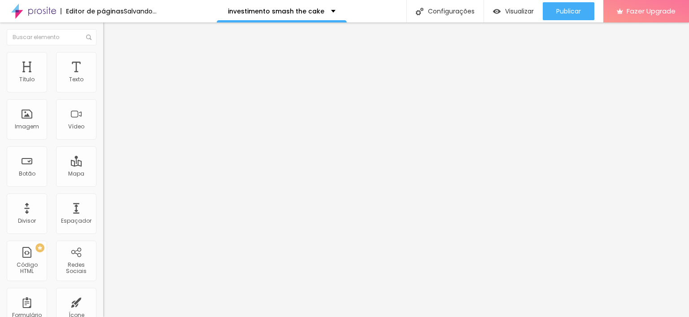
type input "463"
type input "467"
type input "498"
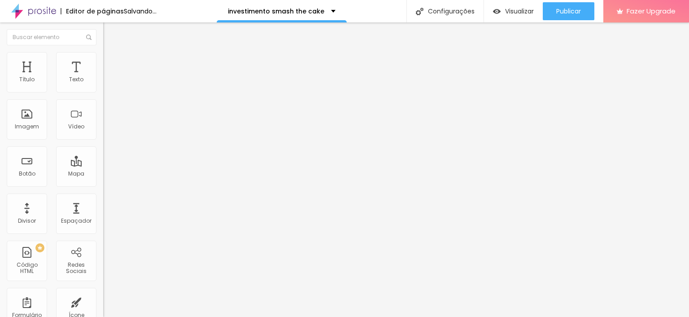
type input "498"
type input "500"
drag, startPoint x: 48, startPoint y: 109, endPoint x: 66, endPoint y: 110, distance: 17.6
click at [103, 301] on input "range" at bounding box center [132, 304] width 58 height 7
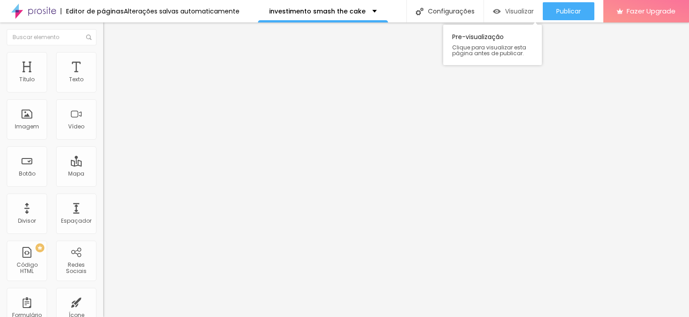
click at [505, 16] on div "Visualizar" at bounding box center [513, 11] width 41 height 18
type input "341"
type input "282"
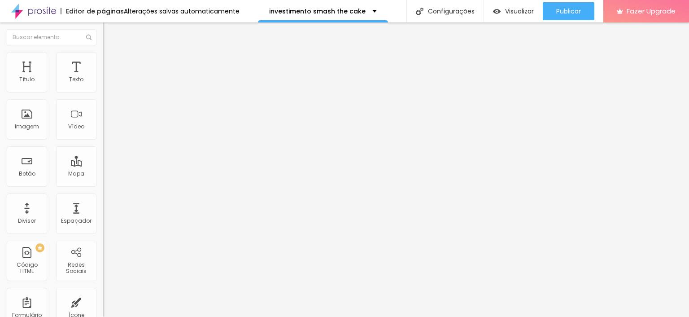
type input "243"
type input "220"
drag, startPoint x: 51, startPoint y: 108, endPoint x: 39, endPoint y: 108, distance: 11.2
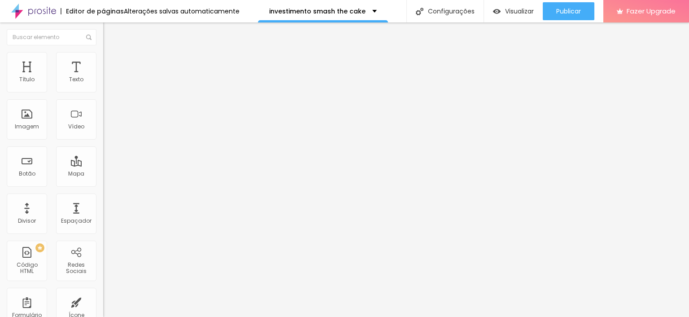
click at [103, 301] on input "range" at bounding box center [132, 304] width 58 height 7
type input "188"
type input "184"
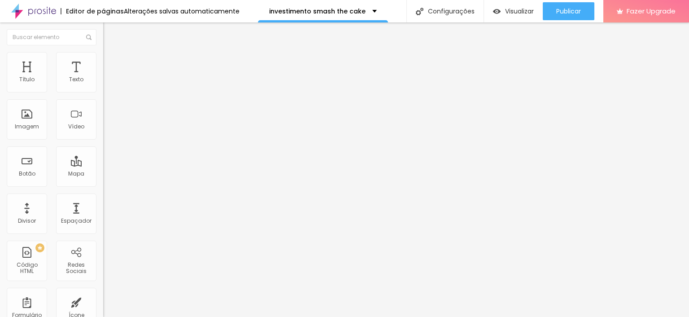
type input "176"
type input "145"
type input "129"
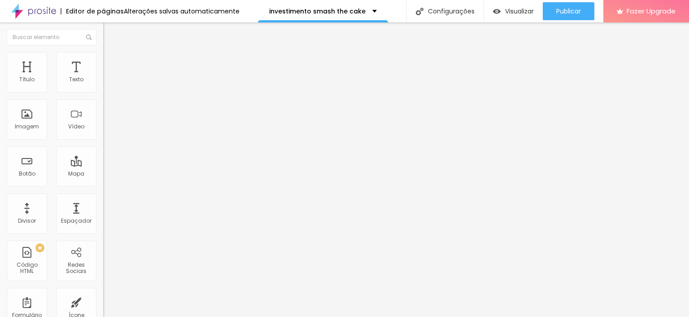
type input "129"
type input "118"
type input "114"
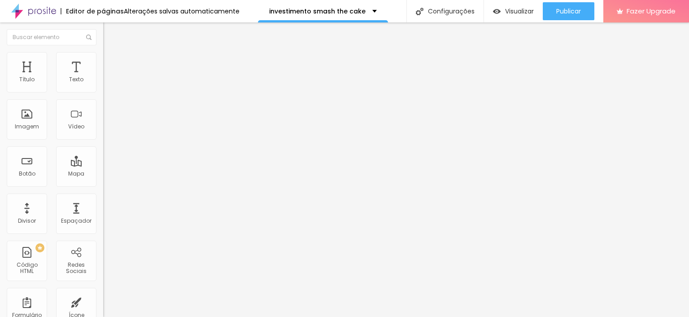
type input "106"
type input "82"
type input "70"
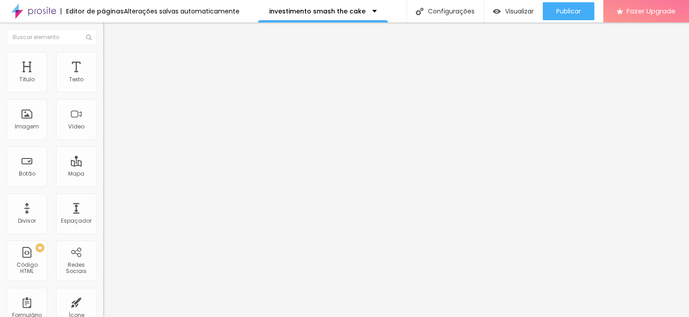
type input "70"
type input "55"
type input "27"
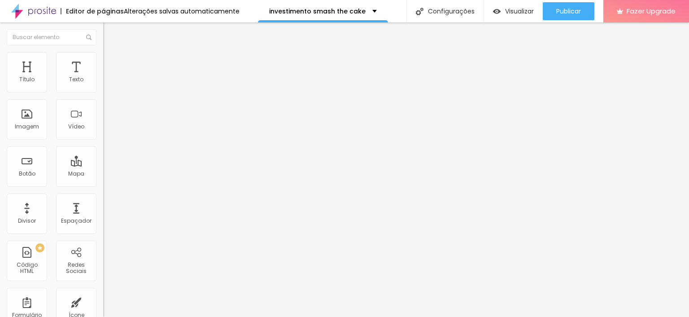
type input "19"
type input "27"
type input "31"
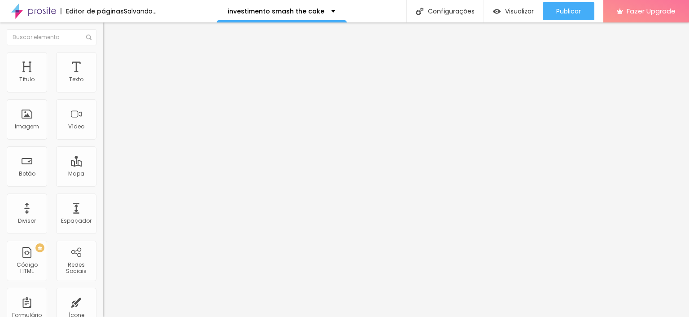
type input "31"
type input "39"
type input "74"
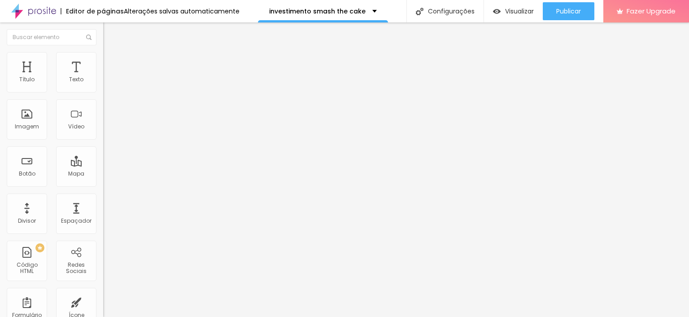
drag, startPoint x: 37, startPoint y: 108, endPoint x: 26, endPoint y: 110, distance: 11.0
type input "74"
click at [103, 301] on input "range" at bounding box center [132, 304] width 58 height 7
click at [103, 58] on li "Estilo" at bounding box center [154, 56] width 103 height 9
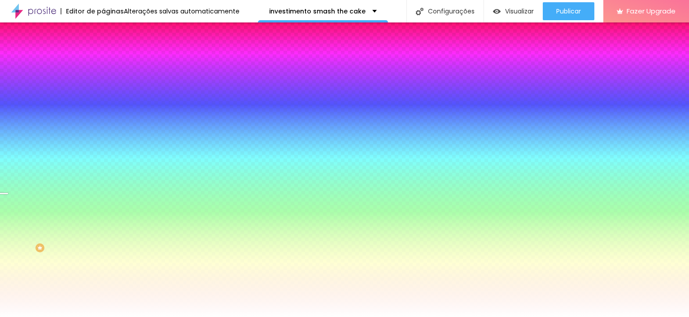
click at [107, 158] on icon "button" at bounding box center [109, 155] width 5 height 5
click at [96, 316] on div at bounding box center [344, 317] width 689 height 0
click at [111, 53] on span "Conteúdo" at bounding box center [125, 49] width 28 height 8
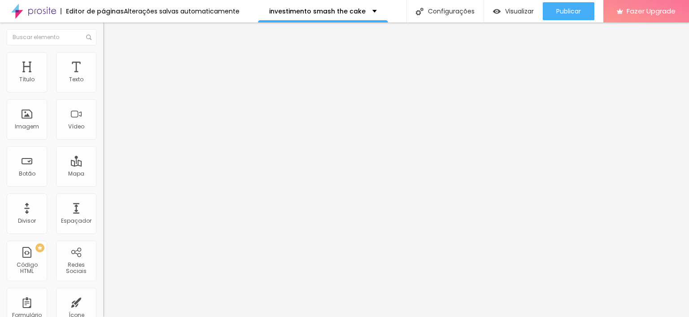
click at [103, 82] on span "Completo" at bounding box center [116, 78] width 27 height 8
click at [103, 87] on span "Encaixotado" at bounding box center [120, 83] width 35 height 8
click at [103, 96] on span "Completo" at bounding box center [116, 92] width 27 height 8
click at [103, 57] on img at bounding box center [107, 56] width 8 height 8
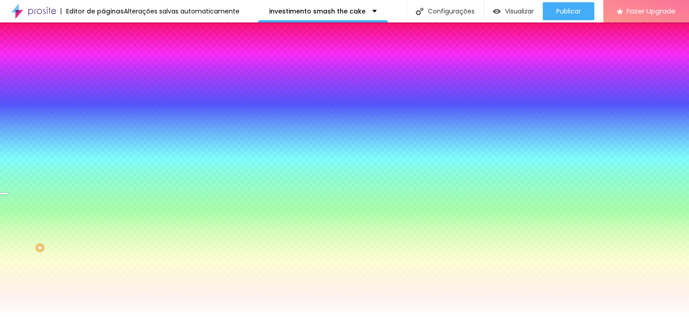
click at [103, 61] on li "Avançado" at bounding box center [154, 65] width 103 height 9
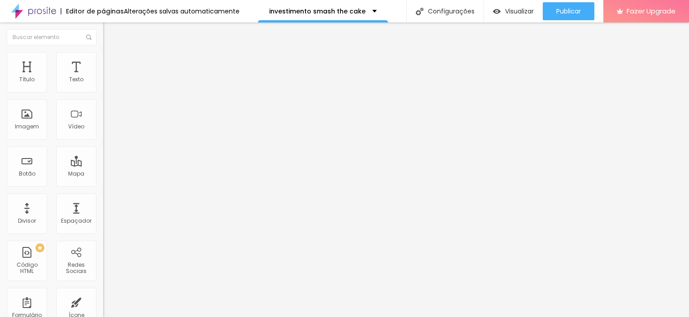
type input "137"
type input "165"
type input "188"
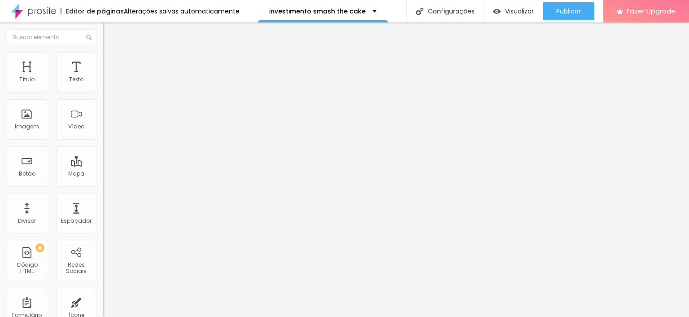
type input "188"
type input "200"
type input "208"
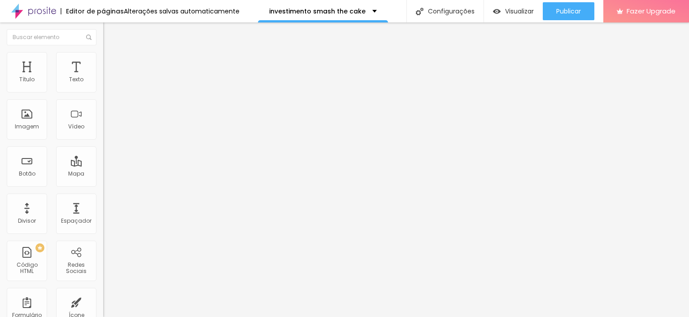
type input "216"
type input "220"
type input "231"
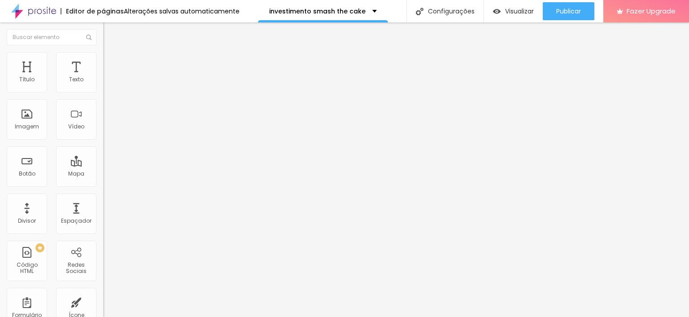
type input "231"
type input "247"
type input "251"
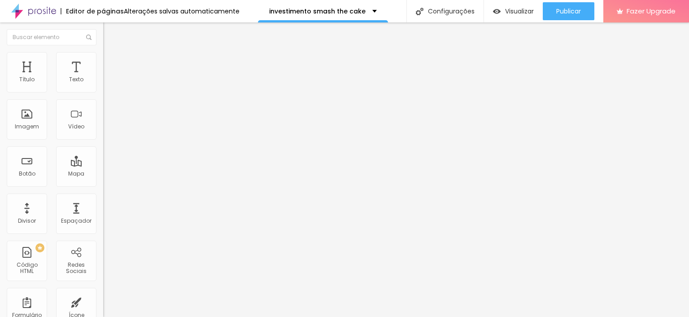
type input "255"
type input "267"
drag, startPoint x: 32, startPoint y: 106, endPoint x: 44, endPoint y: 107, distance: 12.2
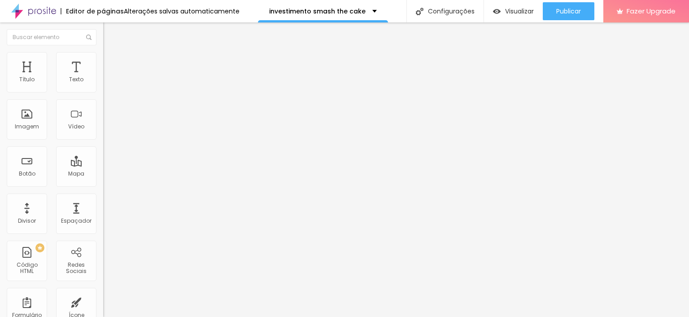
type input "267"
click at [103, 301] on input "range" at bounding box center [132, 304] width 58 height 7
type input "25"
type input "20"
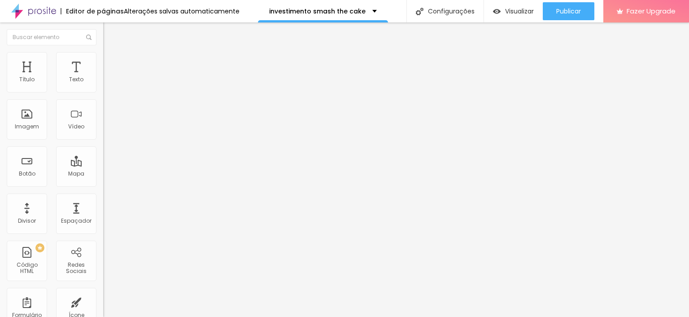
type input "20"
type input "15"
type input "10"
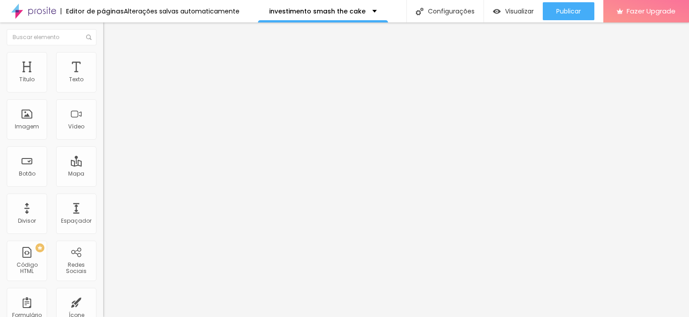
type input "5"
type input "0"
type input "5"
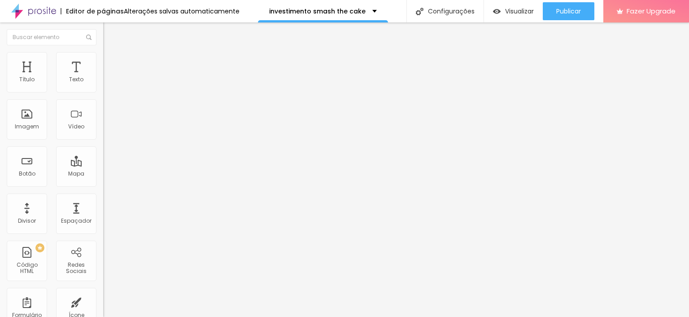
type input "5"
type input "10"
drag, startPoint x: 76, startPoint y: 91, endPoint x: 43, endPoint y: 117, distance: 42.5
type input "10"
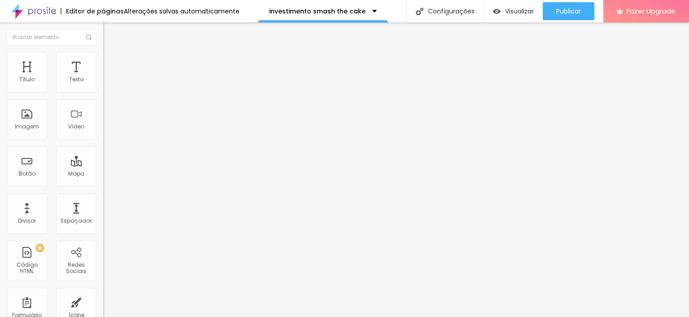
click at [103, 174] on input "range" at bounding box center [132, 177] width 58 height 7
type input "259"
type input "149"
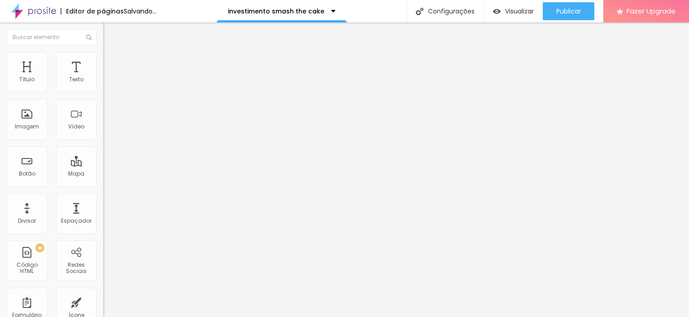
type input "133"
type input "118"
type input "106"
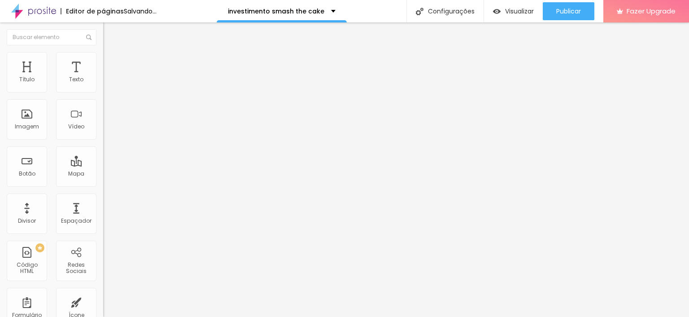
type input "106"
drag, startPoint x: 43, startPoint y: 107, endPoint x: 47, endPoint y: 112, distance: 6.1
click at [103, 301] on input "range" at bounding box center [132, 304] width 58 height 7
click at [111, 65] on span "Avançado" at bounding box center [126, 67] width 30 height 8
click at [103, 61] on li "Estilo" at bounding box center [154, 56] width 103 height 9
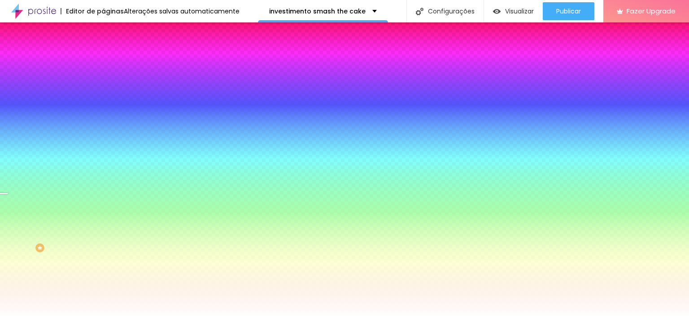
click at [103, 122] on div at bounding box center [154, 122] width 103 height 0
drag, startPoint x: 92, startPoint y: 211, endPoint x: 111, endPoint y: 208, distance: 19.6
click at [111, 131] on div at bounding box center [154, 131] width 103 height 0
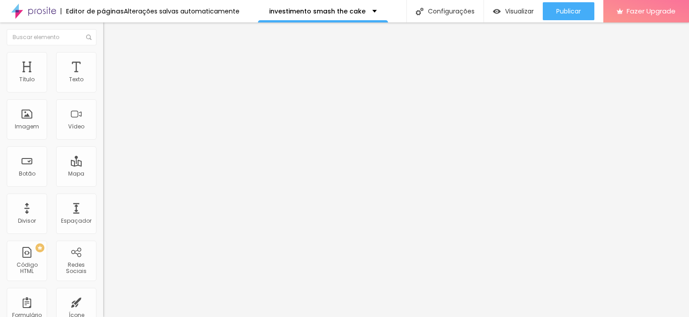
click at [103, 92] on span "Titulo 3" at bounding box center [115, 87] width 25 height 10
click at [103, 76] on span "Titulo 1" at bounding box center [117, 72] width 29 height 8
drag, startPoint x: 19, startPoint y: 207, endPoint x: 35, endPoint y: 207, distance: 15.7
drag, startPoint x: 54, startPoint y: 229, endPoint x: 62, endPoint y: 229, distance: 7.6
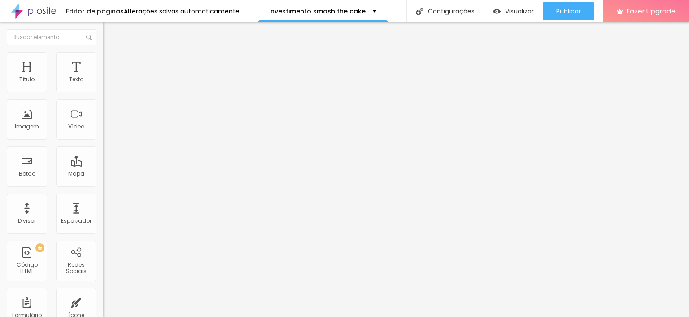
drag, startPoint x: 24, startPoint y: 247, endPoint x: 29, endPoint y: 244, distance: 5.5
click at [518, 10] on span "Visualizar" at bounding box center [519, 11] width 29 height 7
click at [513, 13] on span "Visualizar" at bounding box center [519, 11] width 29 height 7
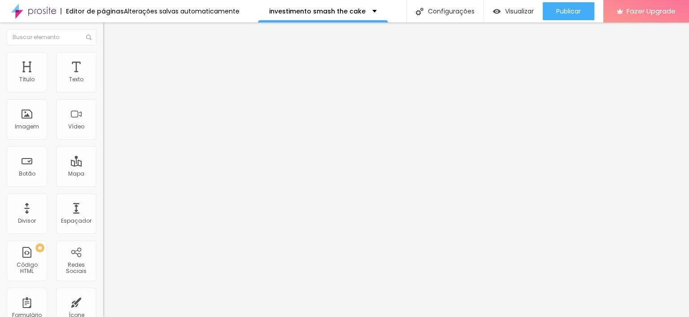
click at [103, 84] on span "Titulo 2" at bounding box center [117, 80] width 29 height 8
click at [103, 92] on span "Titulo 3" at bounding box center [115, 88] width 25 height 8
click at [103, 99] on div "Titulo 4 H4" at bounding box center [154, 95] width 103 height 6
click at [508, 9] on span "Visualizar" at bounding box center [519, 11] width 29 height 7
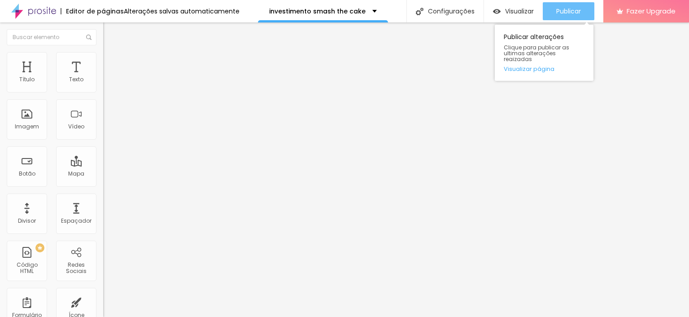
click at [559, 15] on span "Publicar" at bounding box center [569, 11] width 25 height 7
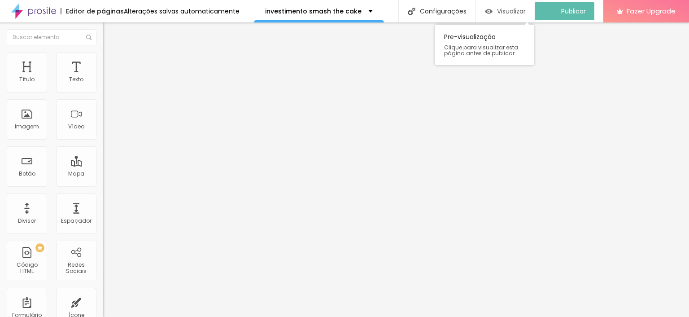
click at [516, 9] on span "Visualizar" at bounding box center [511, 11] width 29 height 7
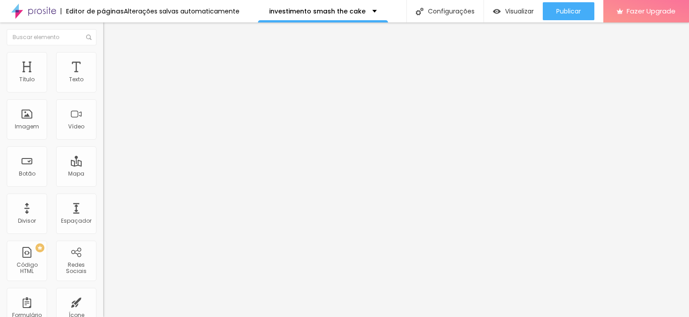
click at [103, 77] on span "Titulo 1" at bounding box center [117, 71] width 29 height 13
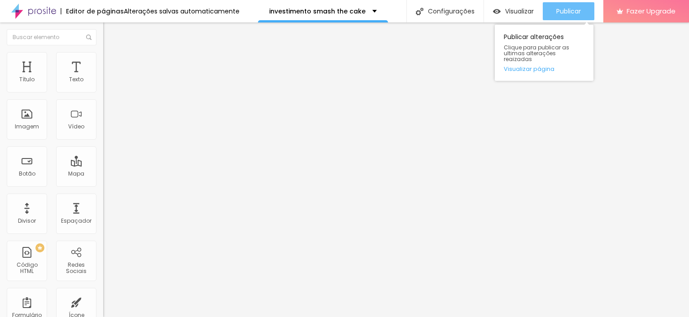
click at [561, 11] on span "Publicar" at bounding box center [569, 11] width 25 height 7
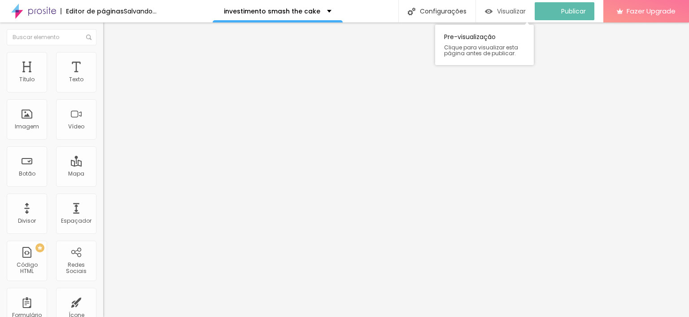
click at [535, 11] on button "Visualizar" at bounding box center [505, 11] width 59 height 18
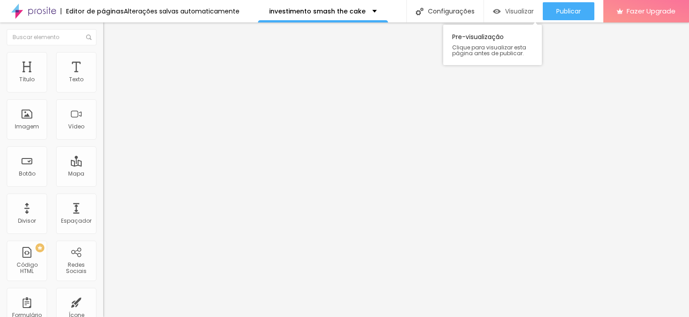
click at [514, 13] on span "Visualizar" at bounding box center [519, 11] width 29 height 7
